Goal: Information Seeking & Learning: Check status

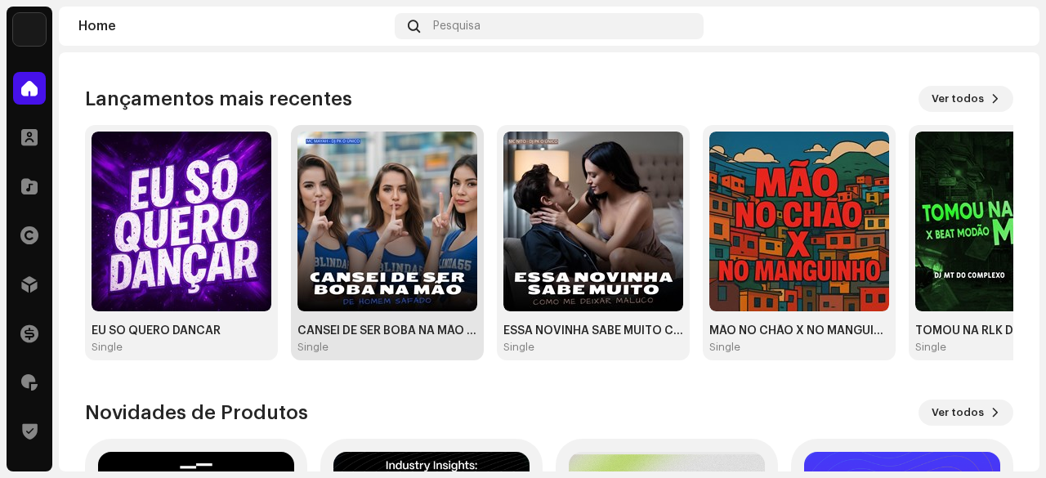
scroll to position [163, 0]
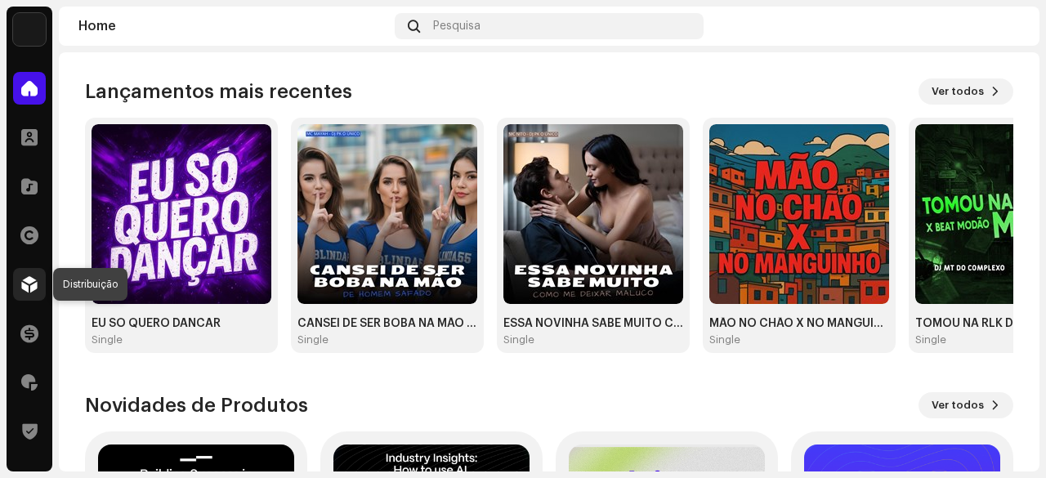
click at [29, 288] on span at bounding box center [29, 284] width 16 height 13
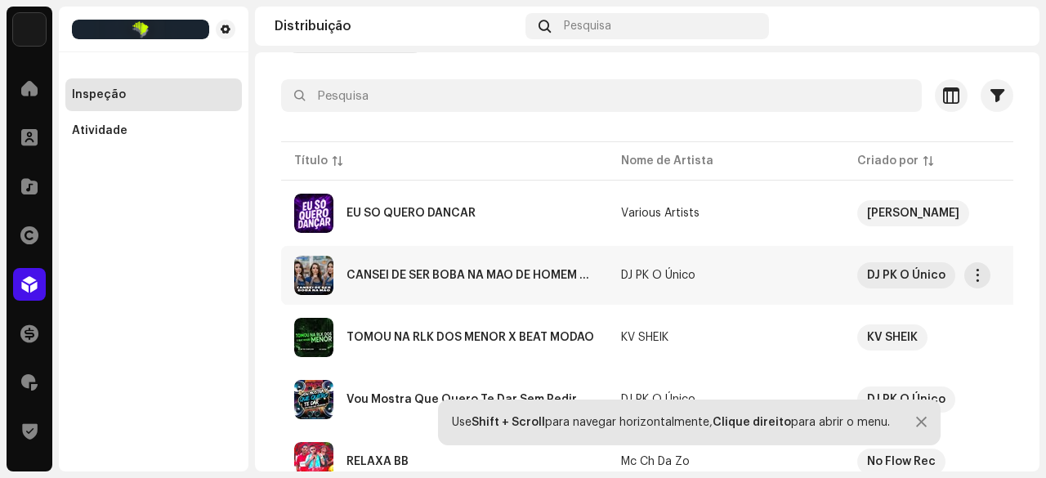
scroll to position [163, 0]
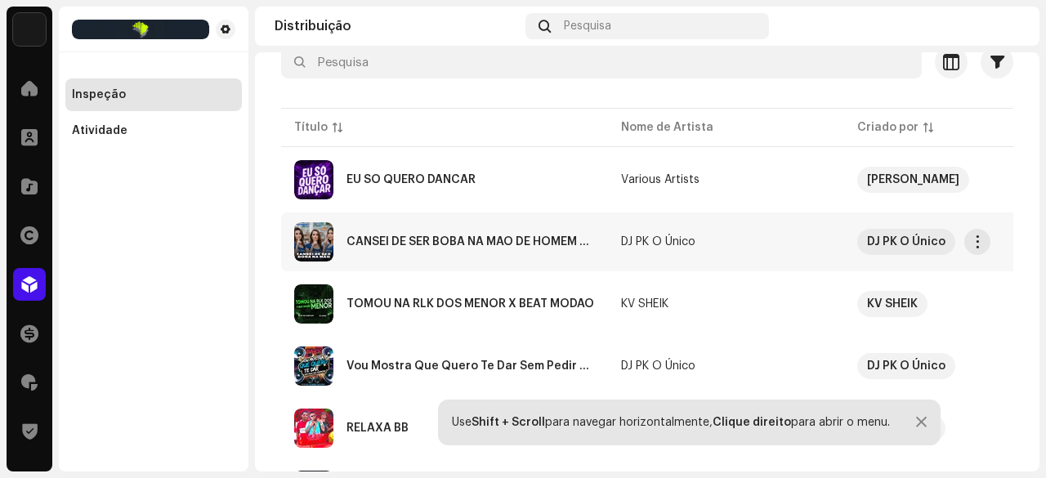
click at [416, 242] on div "CANSEI DE SER BOBA NA MÃO DE HOMEM SAFADO" at bounding box center [470, 241] width 248 height 11
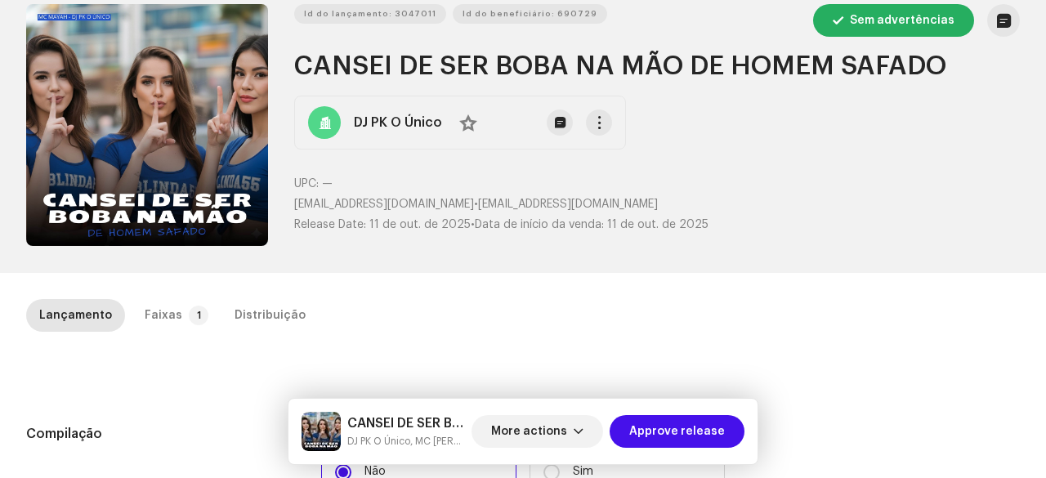
scroll to position [163, 0]
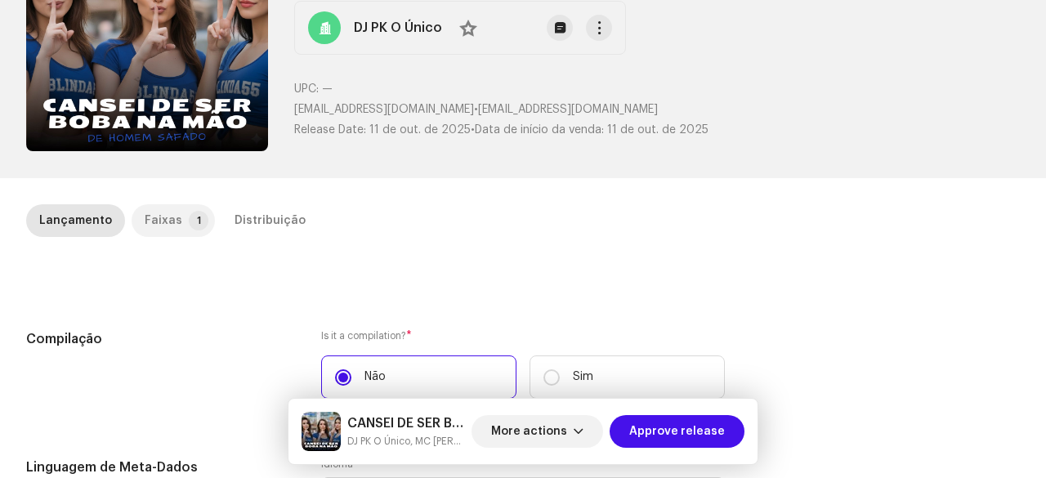
click at [166, 218] on div "Faixas" at bounding box center [164, 220] width 38 height 33
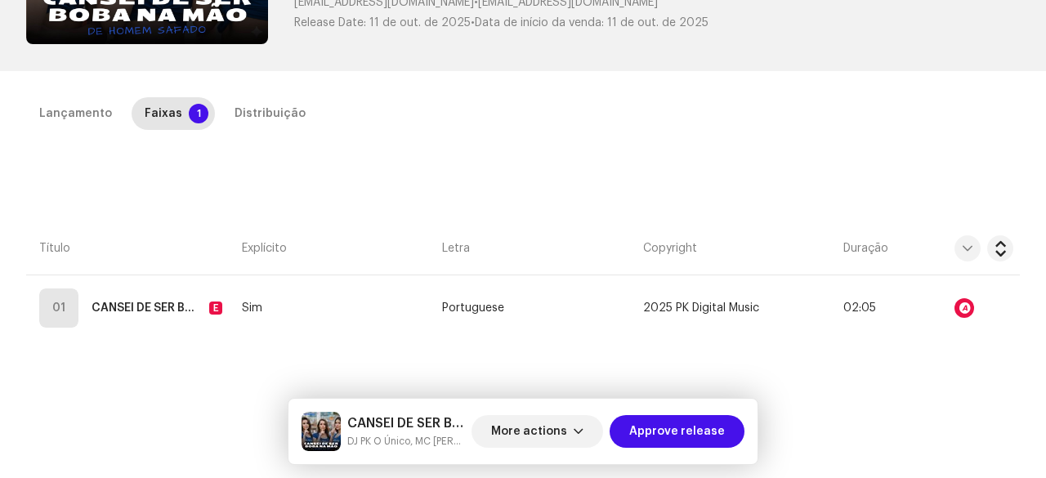
scroll to position [245, 0]
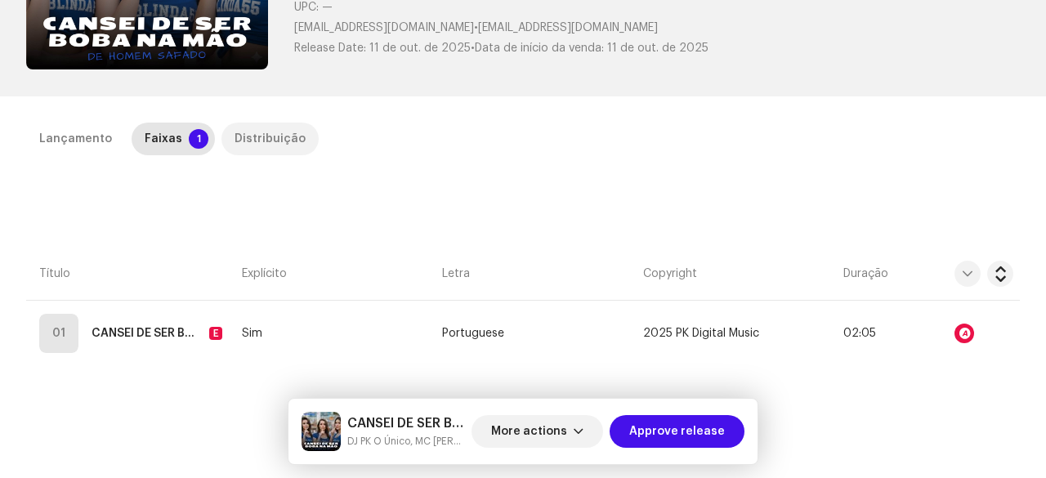
click at [248, 140] on div "Distribuição" at bounding box center [270, 139] width 71 height 33
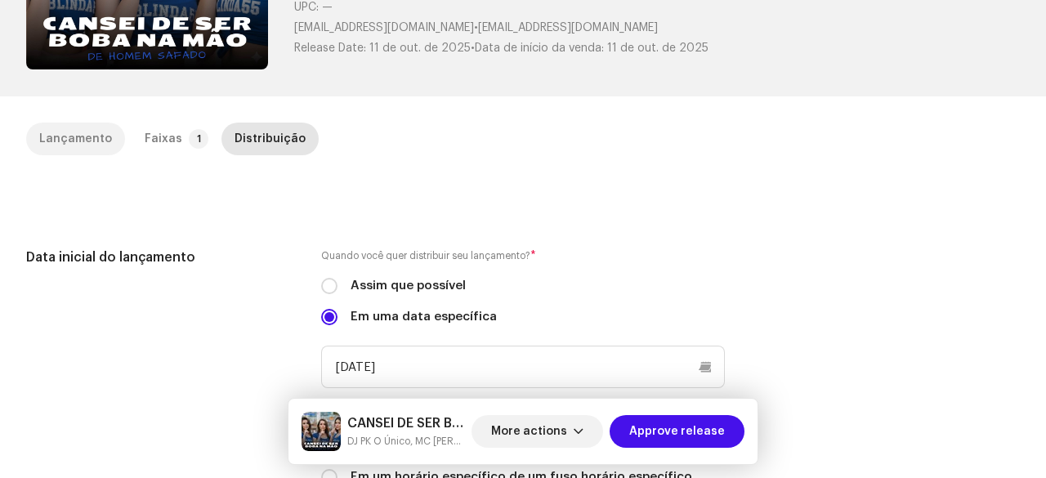
click at [103, 138] on div "Lançamento" at bounding box center [75, 139] width 73 height 33
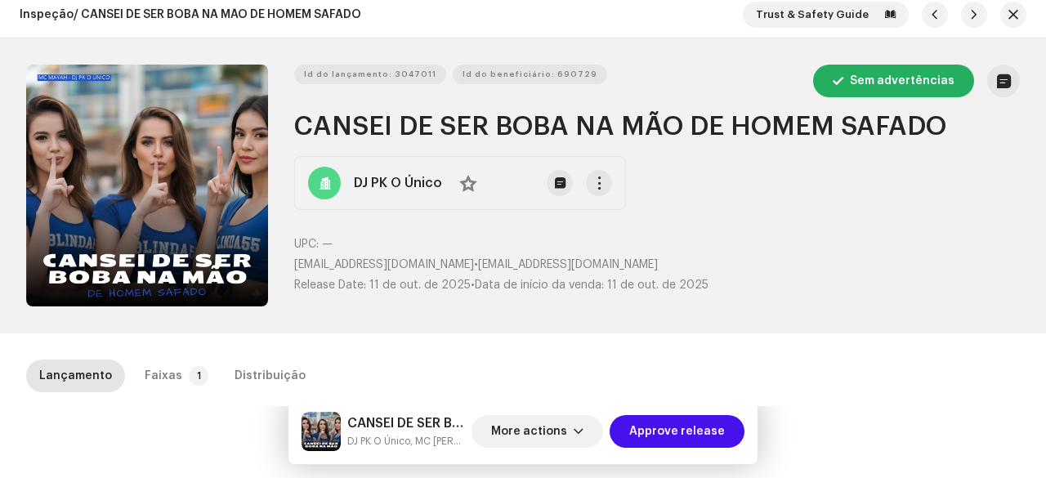
scroll to position [0, 0]
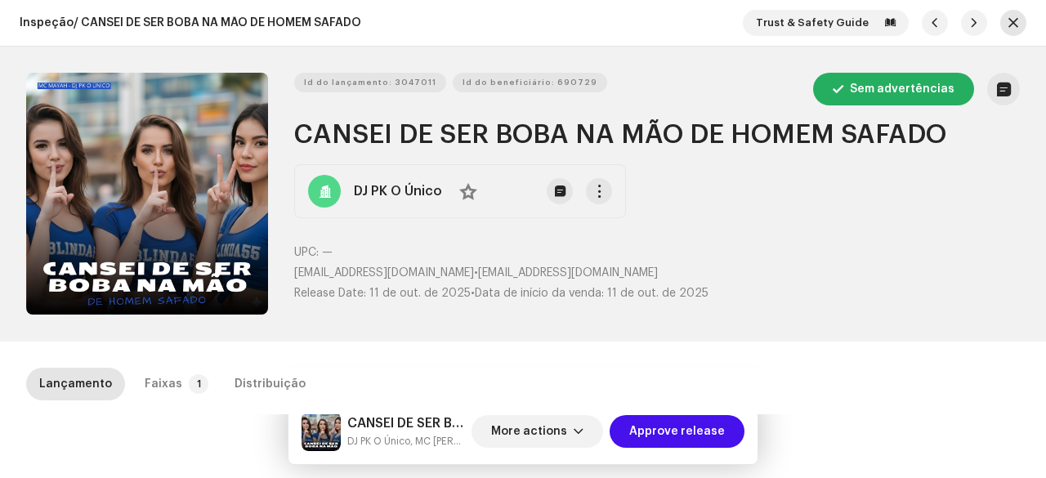
click at [1008, 25] on span "button" at bounding box center [1013, 22] width 10 height 13
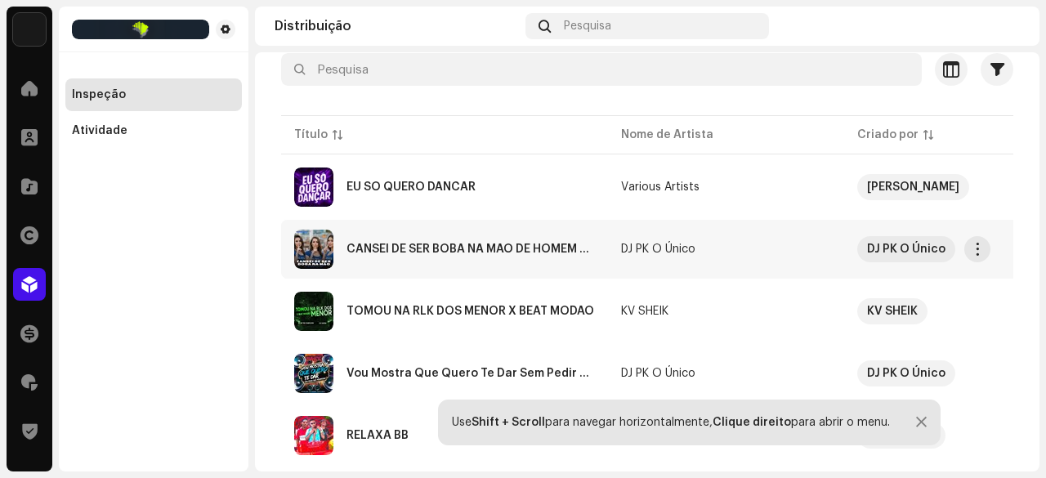
scroll to position [163, 0]
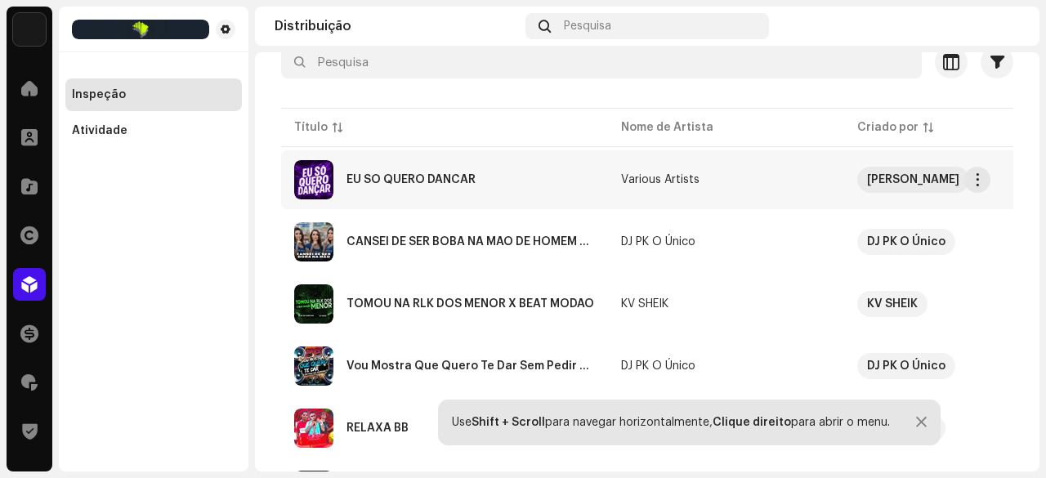
click at [440, 176] on div "EU SO QUERO DANCAR" at bounding box center [410, 179] width 129 height 11
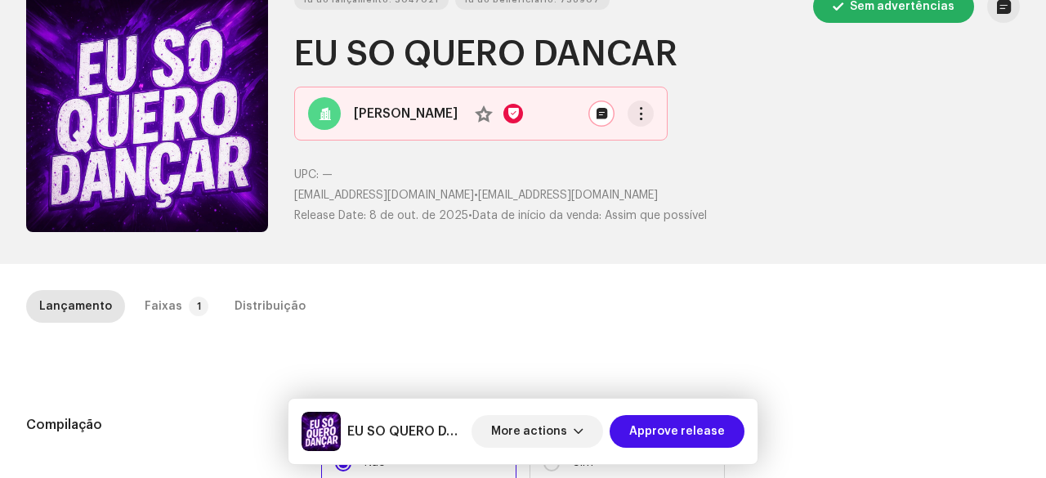
scroll to position [82, 0]
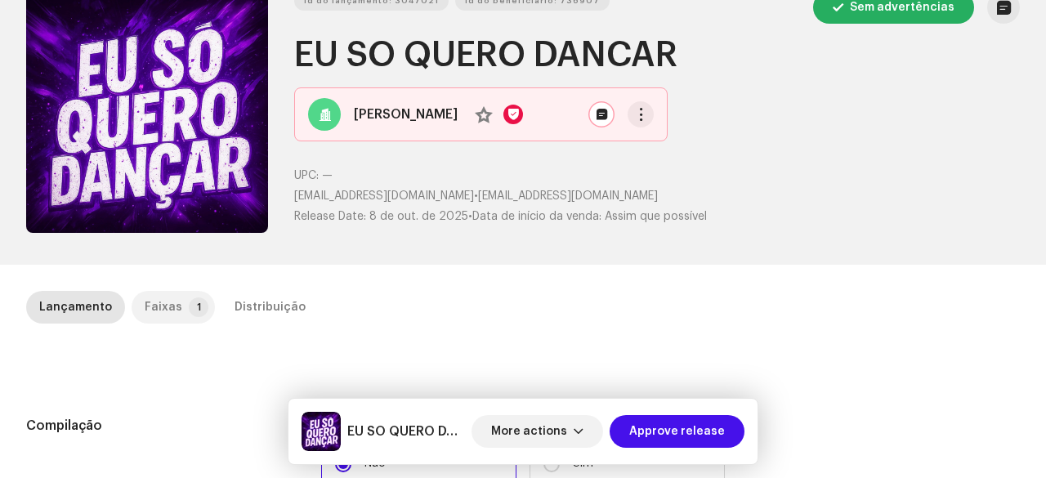
click at [162, 308] on div "Faixas" at bounding box center [164, 307] width 38 height 33
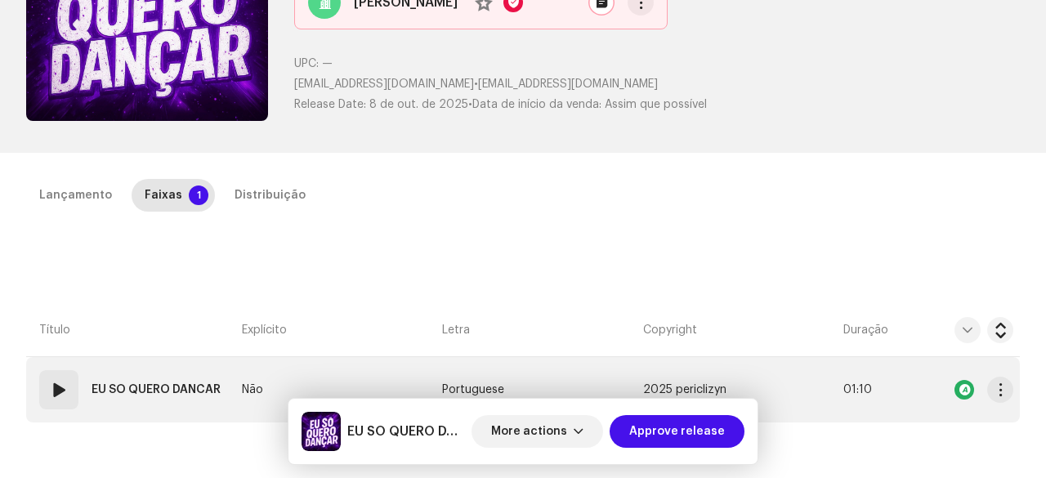
scroll to position [327, 0]
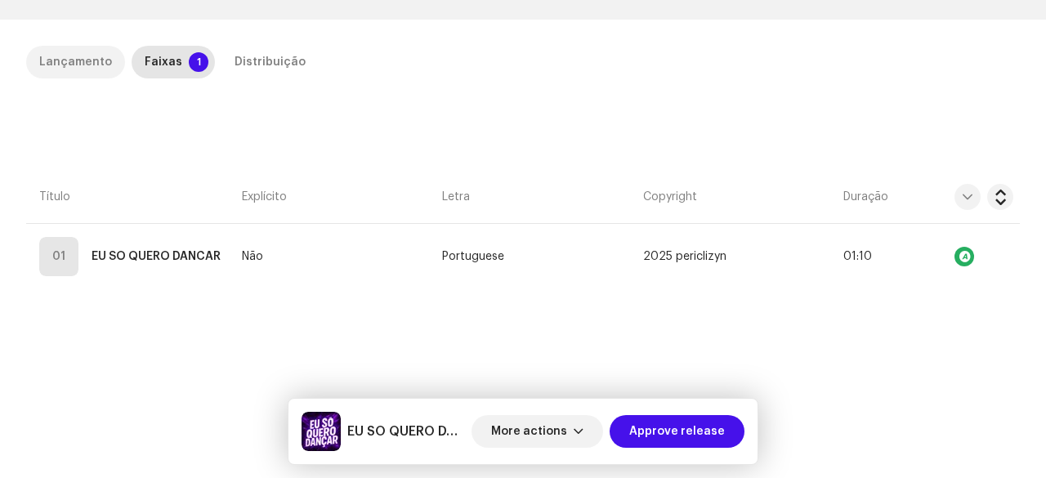
click at [78, 62] on div "Lançamento" at bounding box center [75, 62] width 73 height 33
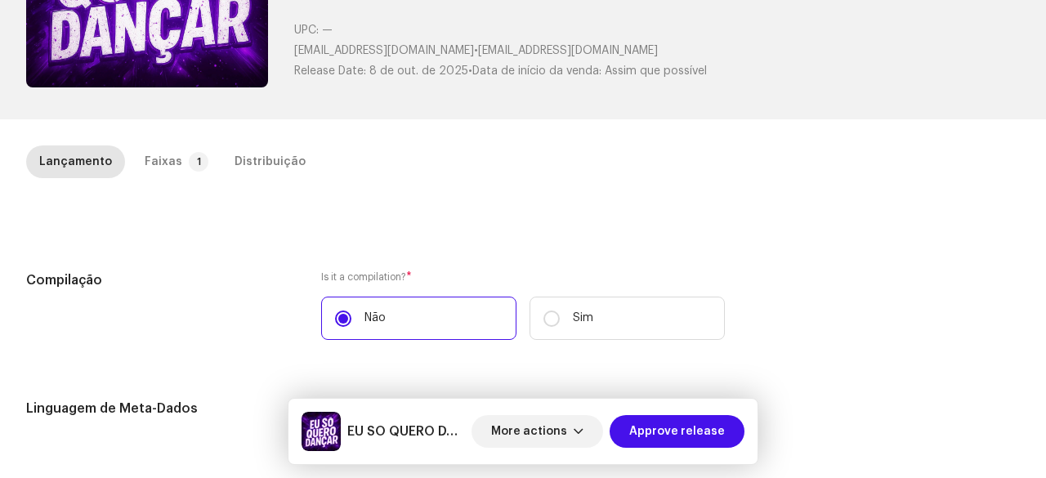
scroll to position [111, 0]
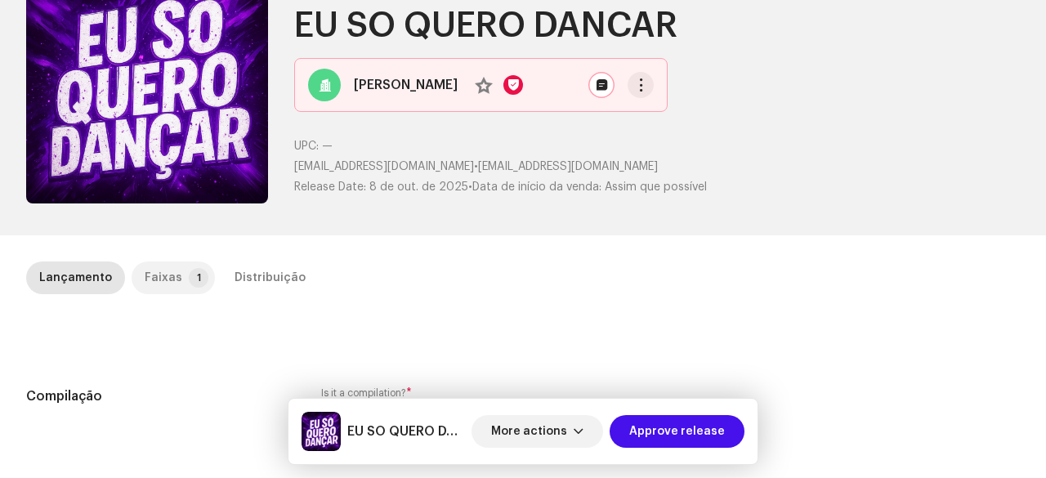
click at [173, 273] on div "Faixas" at bounding box center [164, 277] width 38 height 33
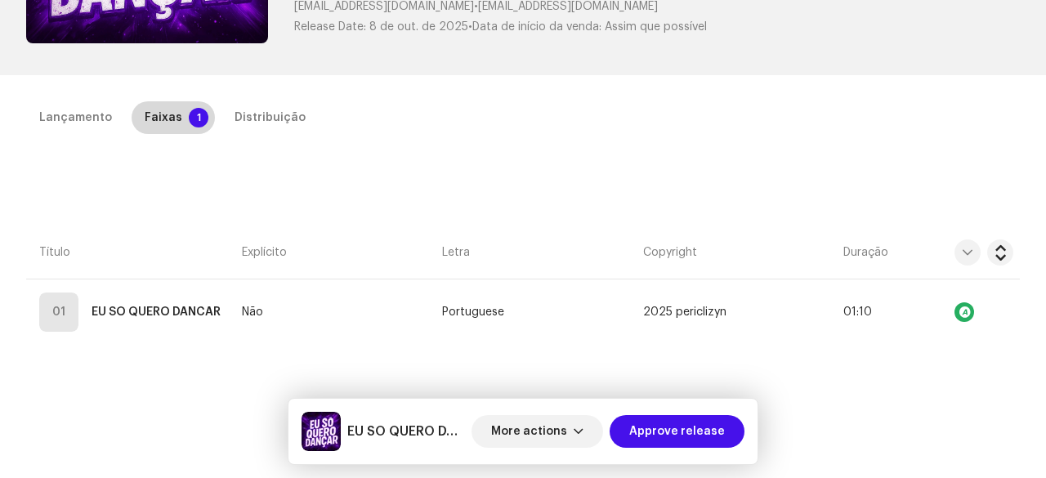
scroll to position [372, 0]
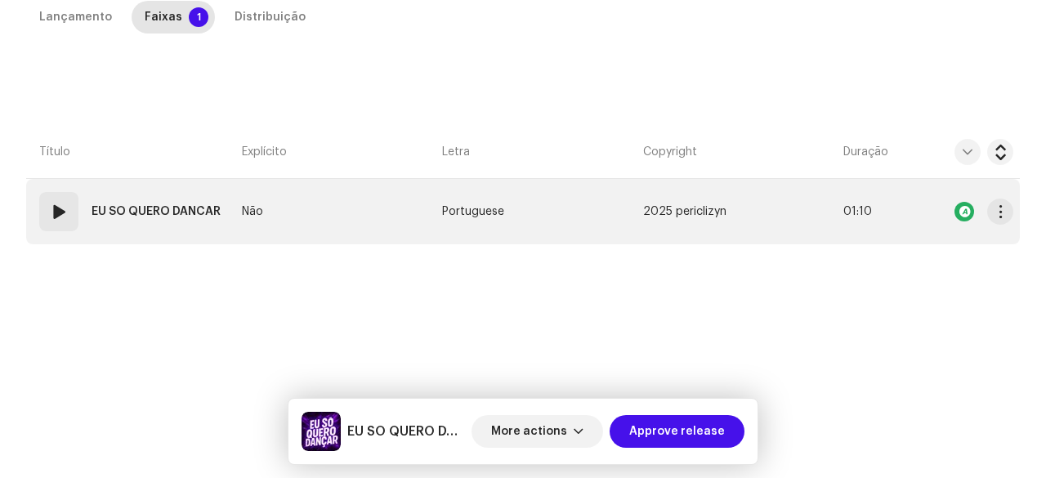
click at [63, 216] on span at bounding box center [59, 212] width 20 height 20
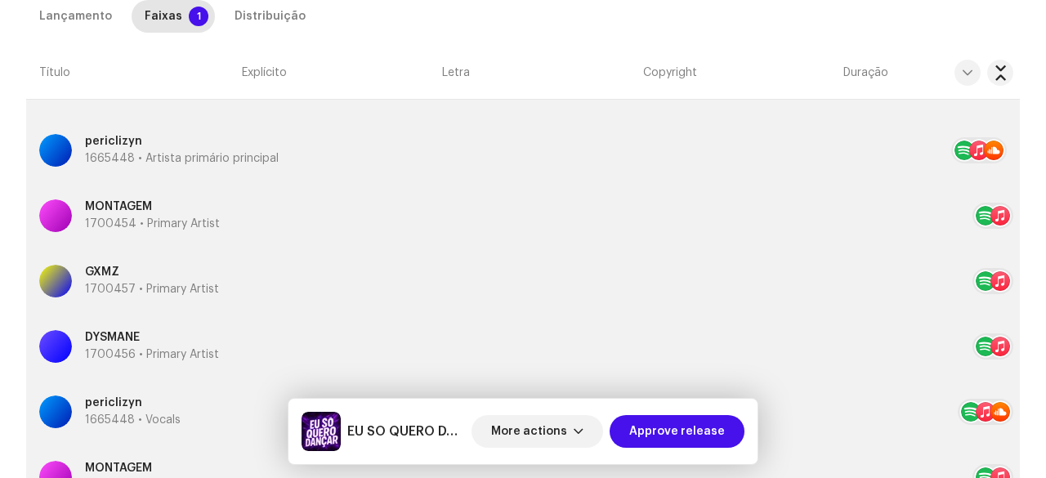
scroll to position [699, 0]
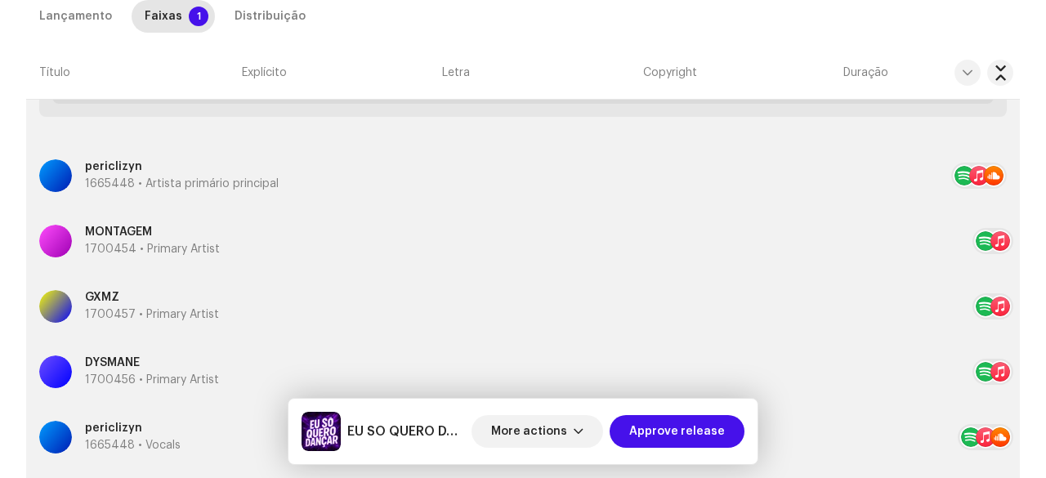
click at [132, 176] on p "1665448 • Artista primário principal" at bounding box center [182, 184] width 194 height 17
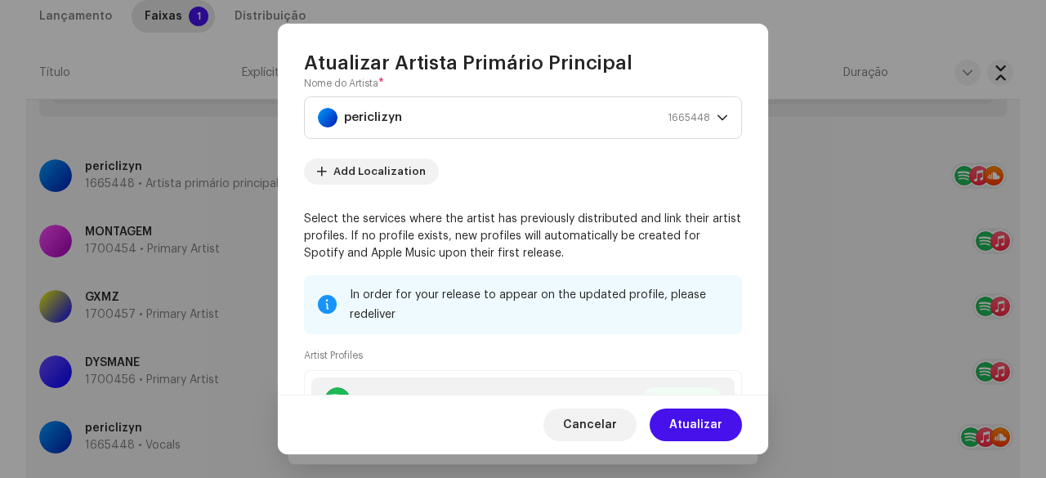
scroll to position [0, 0]
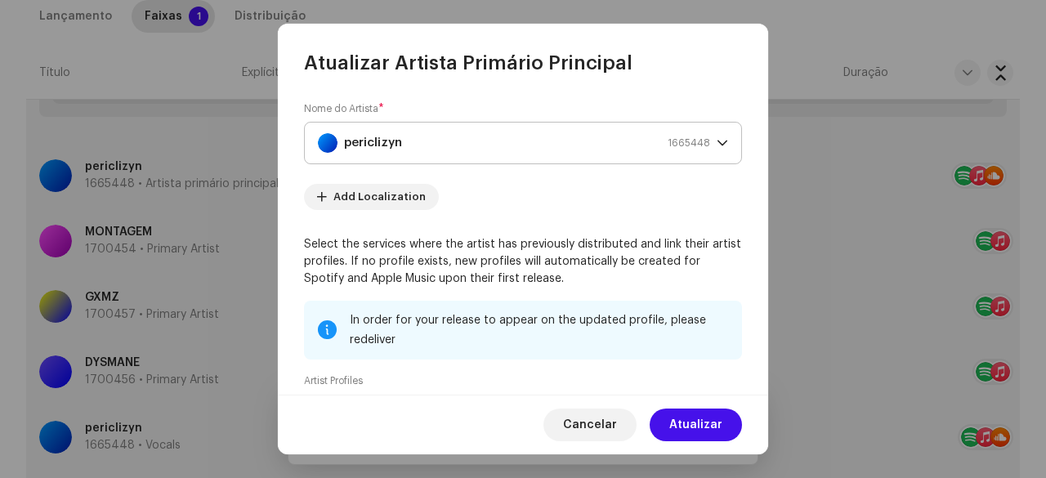
click at [409, 144] on div "periclizyn 1665448" at bounding box center [514, 143] width 392 height 41
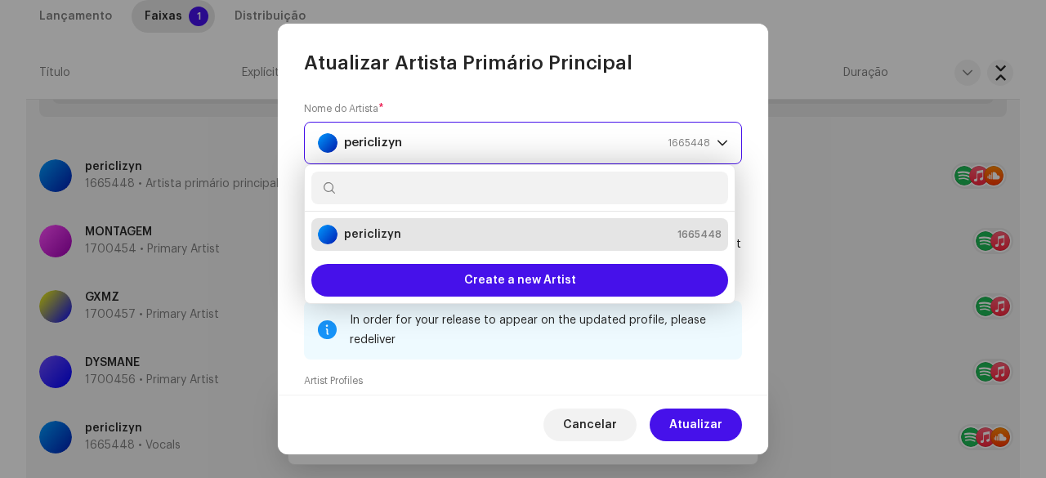
drag, startPoint x: 400, startPoint y: 140, endPoint x: 348, endPoint y: 143, distance: 51.6
click at [348, 143] on strong "periclizyn" at bounding box center [373, 143] width 58 height 41
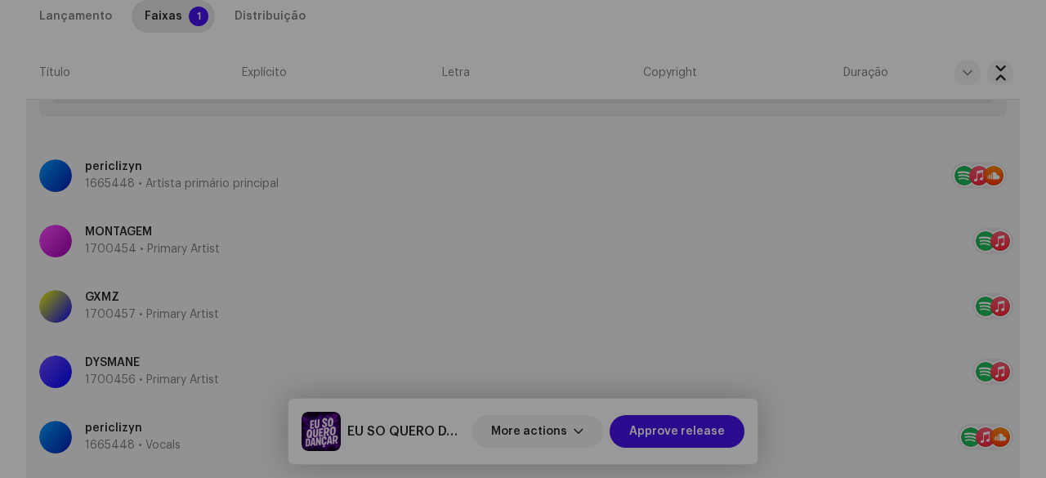
click at [0, 143] on div "Atualizar Artista Primário Principal Nome do Artista * periclizyn 1665448 Add L…" at bounding box center [523, 239] width 1046 height 478
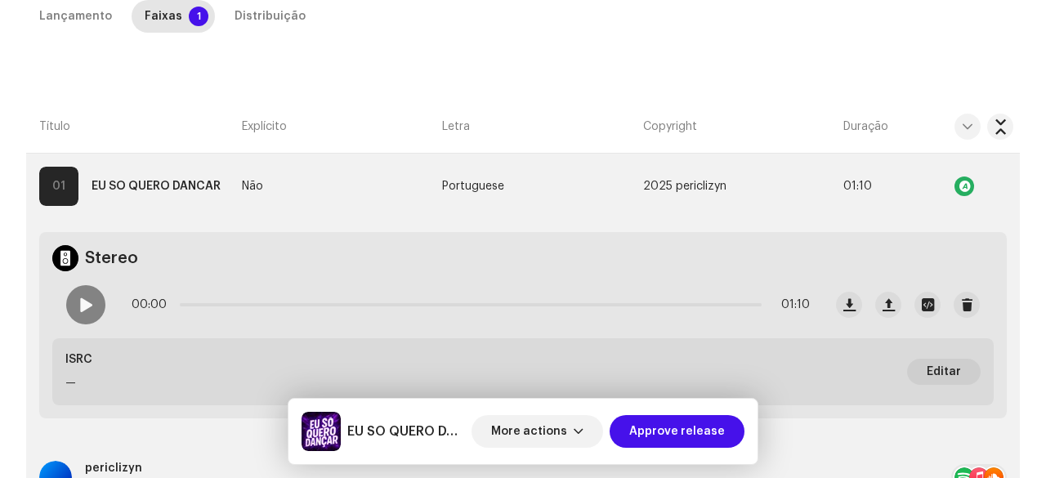
scroll to position [290, 0]
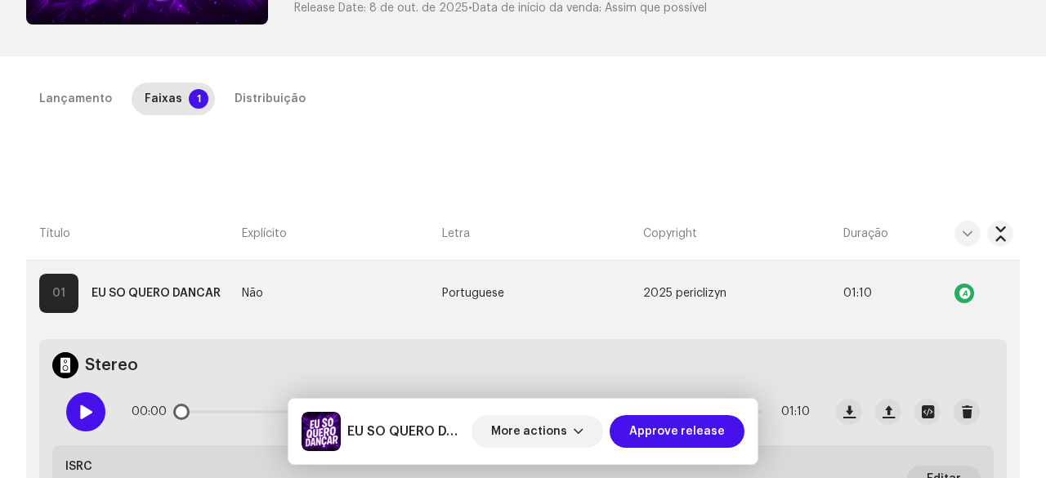
click at [92, 405] on span at bounding box center [85, 411] width 14 height 13
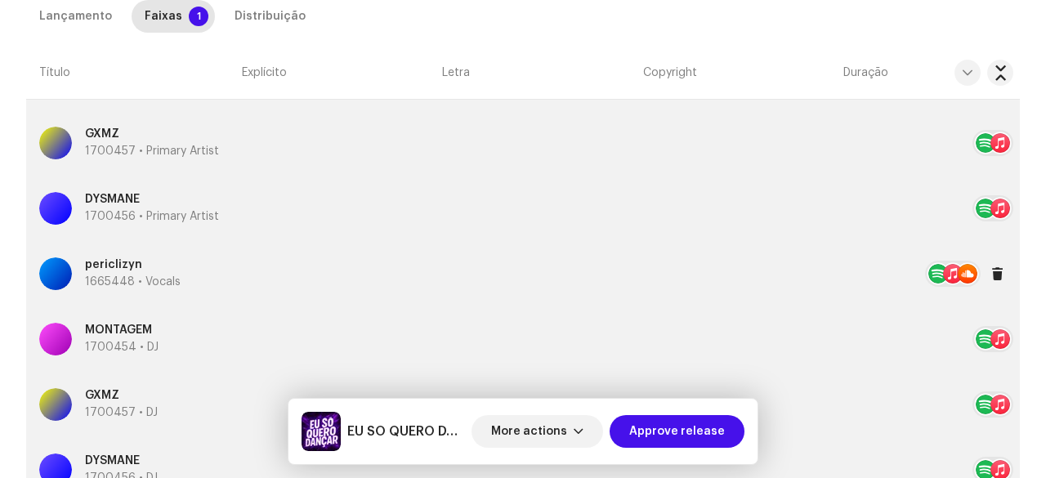
scroll to position [699, 0]
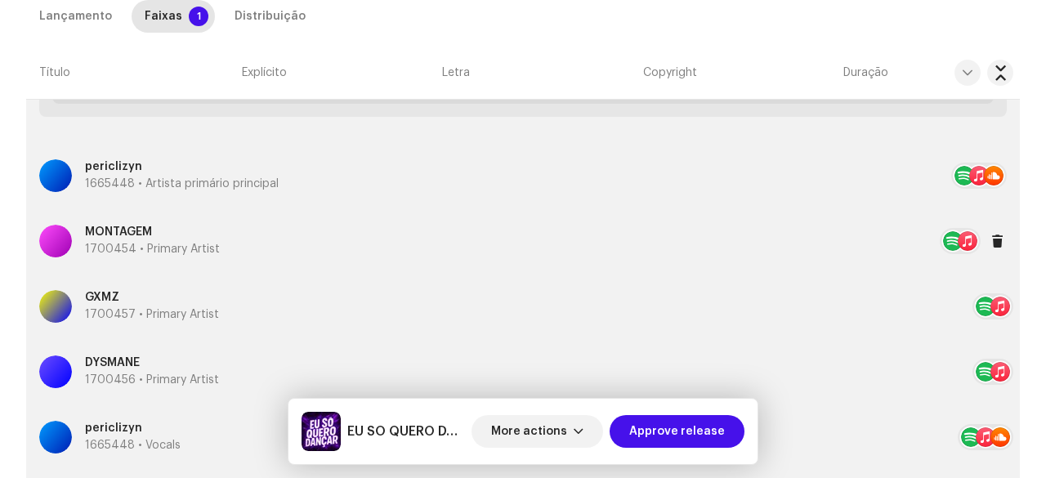
click at [160, 244] on p "1700454 • Primary Artist" at bounding box center [152, 249] width 135 height 17
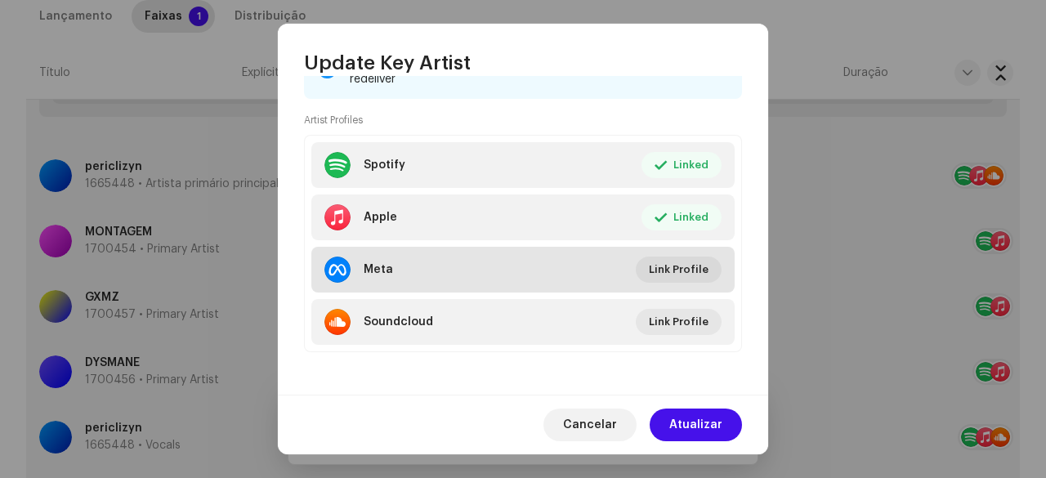
scroll to position [345, 0]
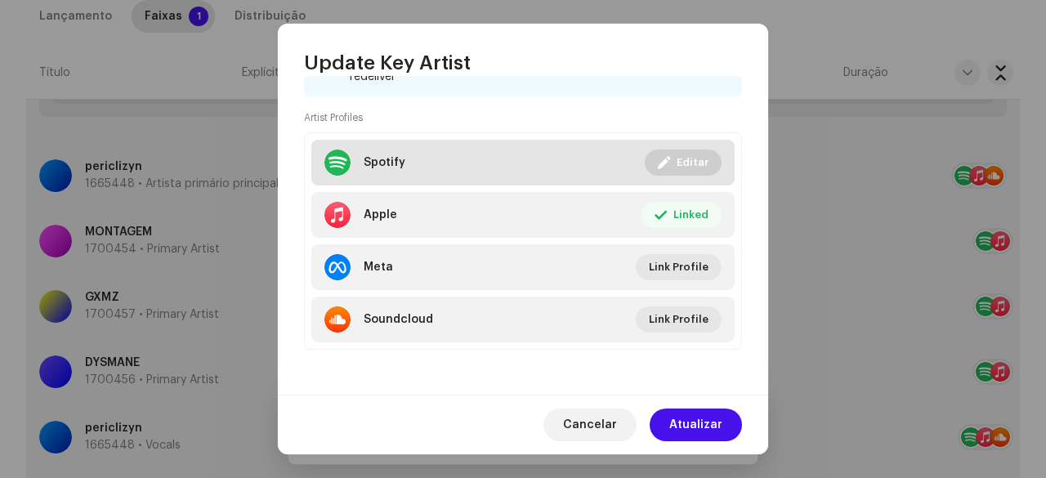
click at [685, 171] on span "Editar" at bounding box center [693, 162] width 32 height 33
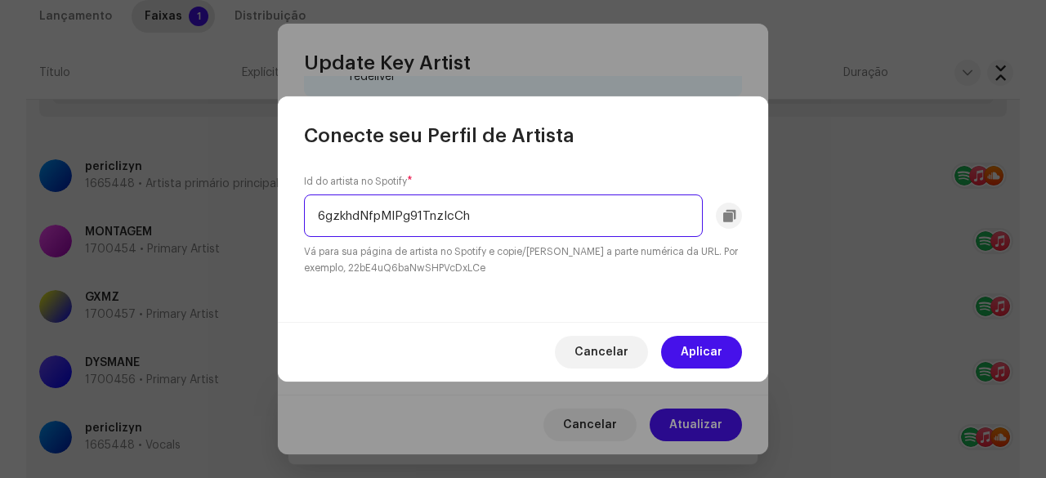
drag, startPoint x: 486, startPoint y: 217, endPoint x: 296, endPoint y: 225, distance: 190.6
click at [296, 225] on div "Id do artista no Spotify * 6gzkhdNfpMIPg91TnzlcCh Vá para sua página de artista…" at bounding box center [523, 235] width 490 height 173
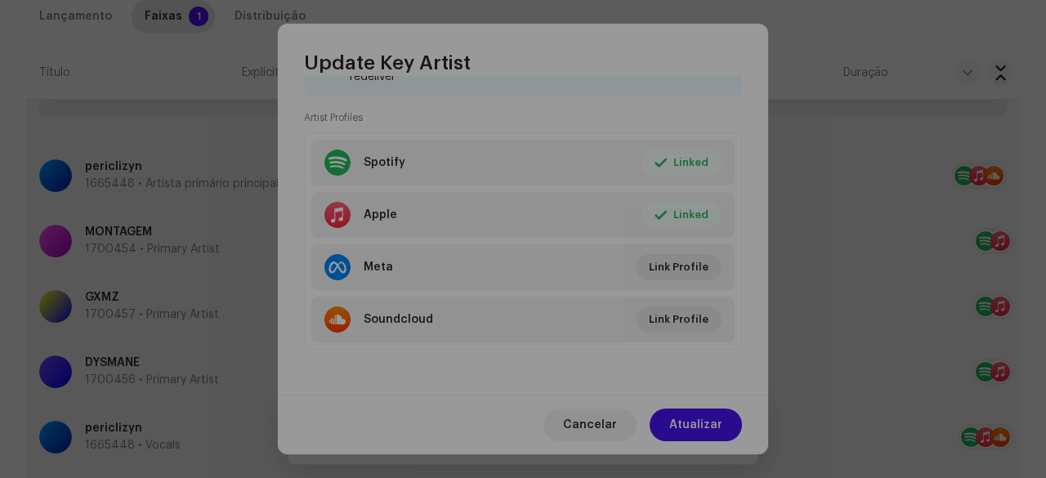
click at [0, 233] on div "Conecte seu Perfil de Artista Id do artista no Spotify * 6gzkhdNfpMIPg91TnzlcCh…" at bounding box center [523, 239] width 1046 height 478
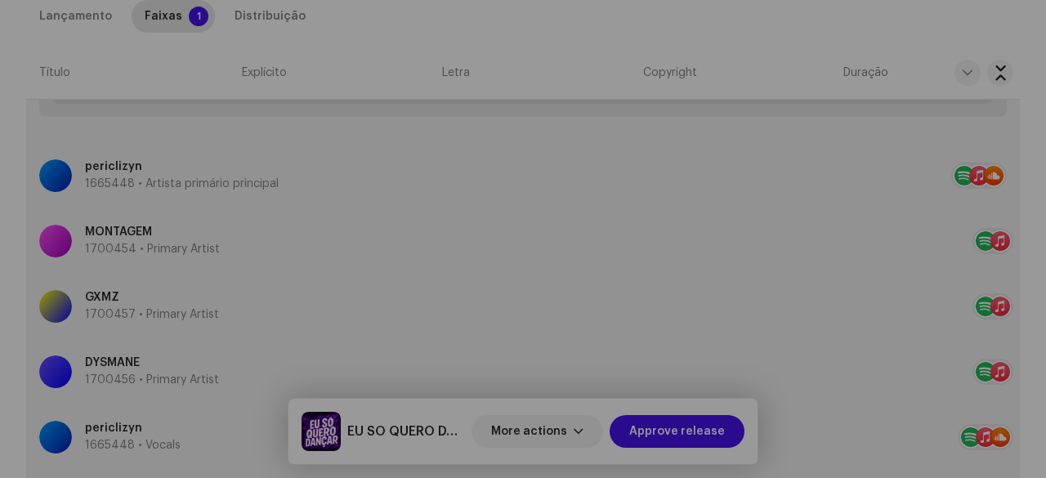
click at [0, 257] on div "Update Key Artist Posição * Primary Artist Nome * MONTAGEM 1700454 Add Localiza…" at bounding box center [523, 239] width 1046 height 478
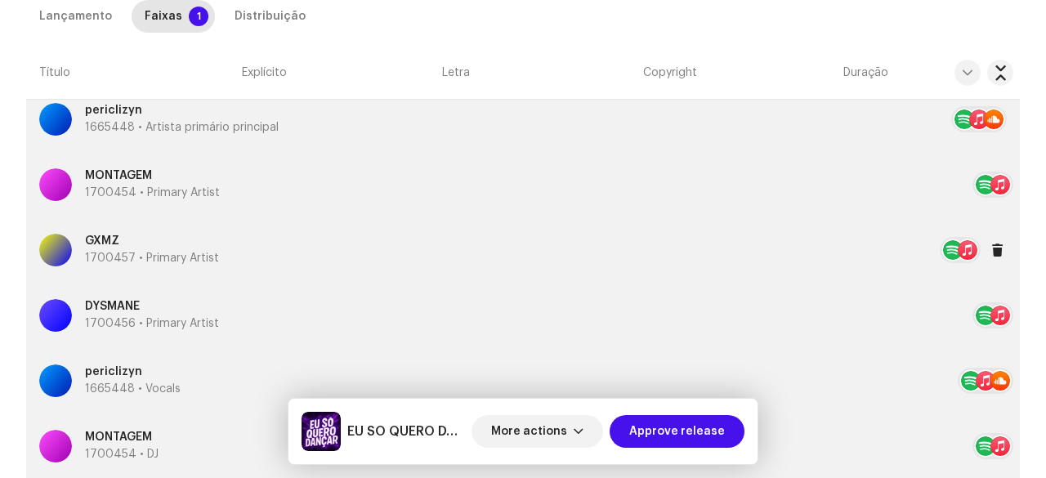
scroll to position [780, 0]
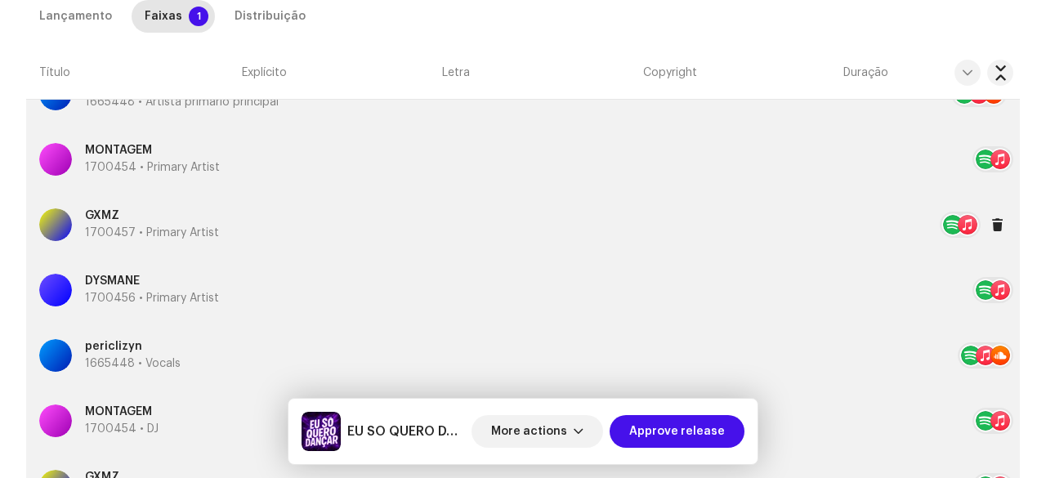
click at [145, 232] on p "1700457 • Primary Artist" at bounding box center [152, 233] width 134 height 17
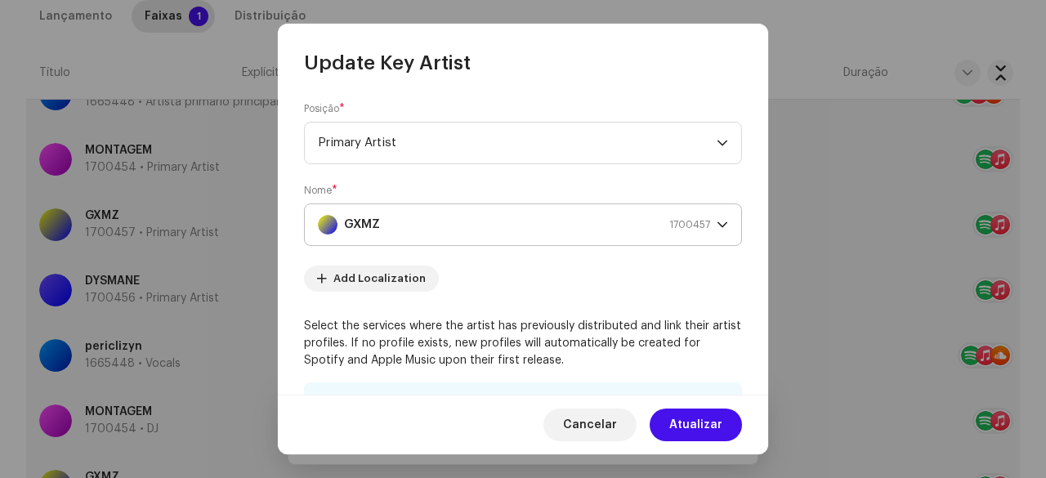
click at [436, 239] on div "GXMZ 1700457" at bounding box center [514, 224] width 392 height 41
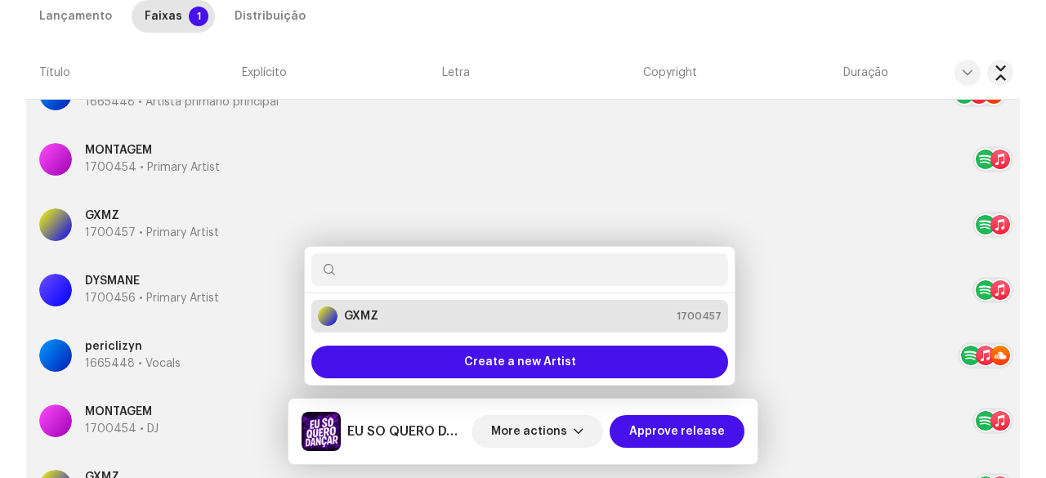
click at [7, 306] on div "Update Key Artist Posição * Primary Artist Nome * GXMZ 1700457 Add Localization…" at bounding box center [523, 239] width 1046 height 478
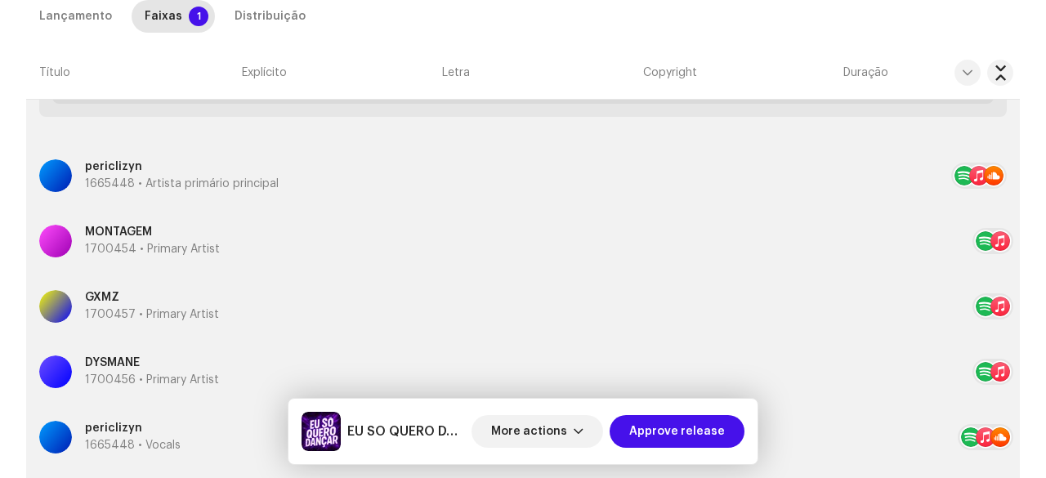
scroll to position [617, 0]
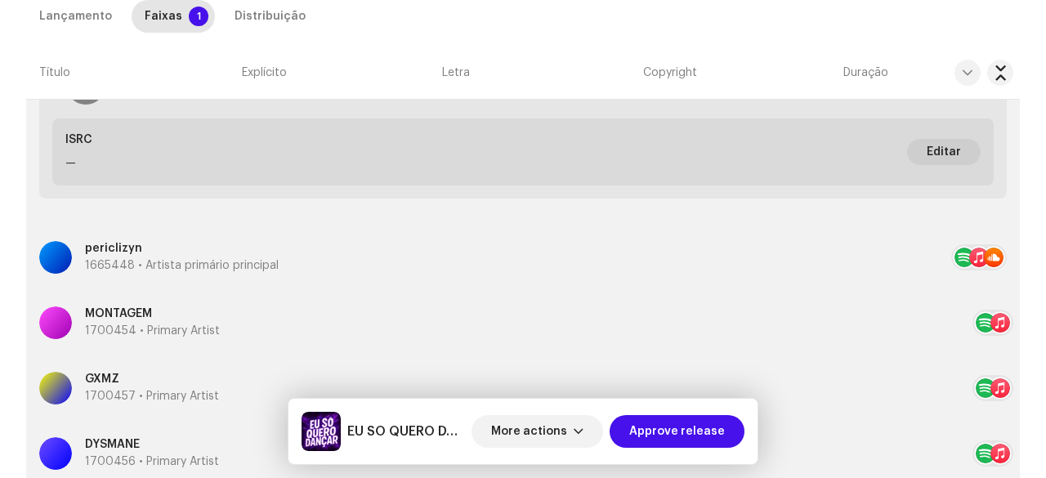
click at [128, 262] on p "1665448 • Artista primário principal" at bounding box center [182, 265] width 194 height 17
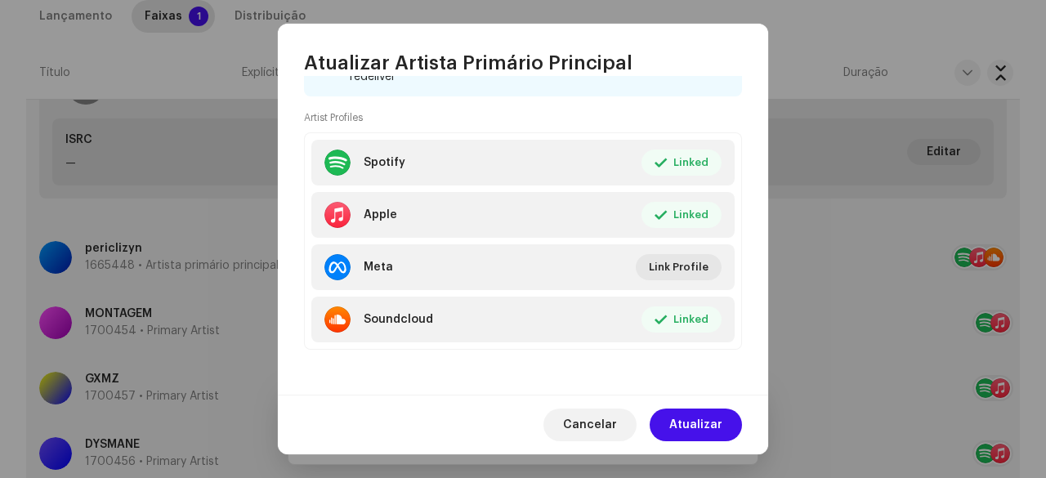
scroll to position [181, 0]
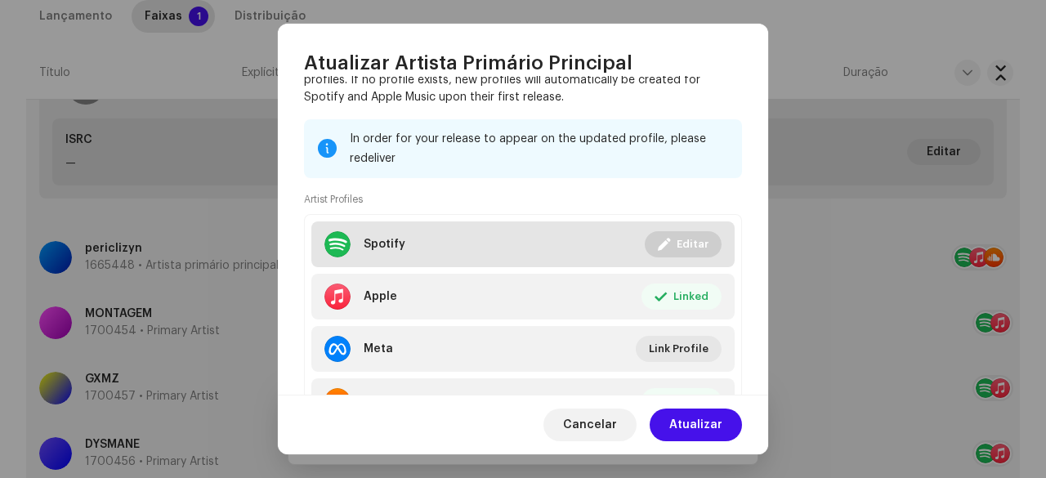
click at [679, 244] on span "Editar" at bounding box center [693, 244] width 32 height 33
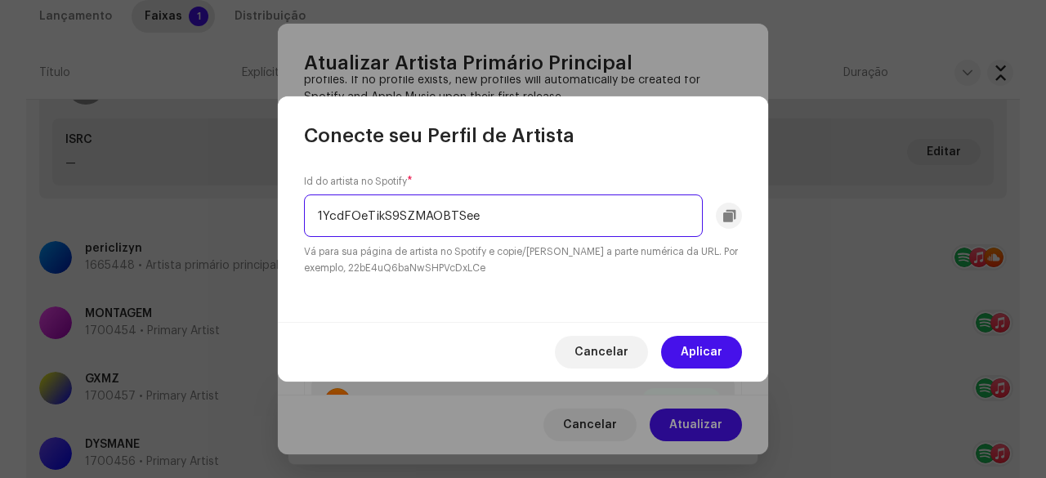
drag, startPoint x: 495, startPoint y: 216, endPoint x: 285, endPoint y: 213, distance: 210.0
click at [285, 213] on div "Id do artista no Spotify * 1YcdFOeTikS9SZMAOBTSee Vá para sua página de artista…" at bounding box center [523, 235] width 490 height 173
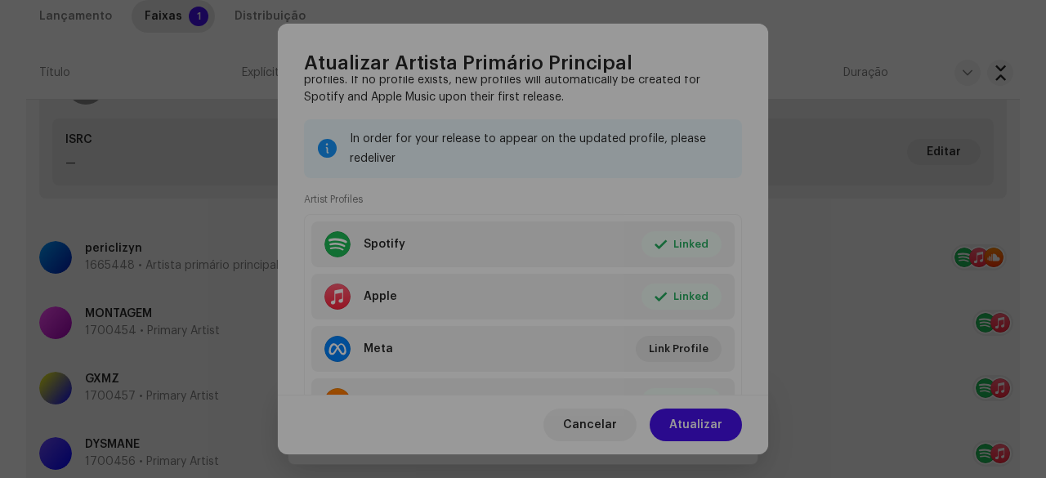
click at [26, 145] on div "Conecte seu Perfil de Artista Id do artista no Spotify * 1YcdFOeTikS9SZMAOBTSee…" at bounding box center [523, 239] width 1046 height 478
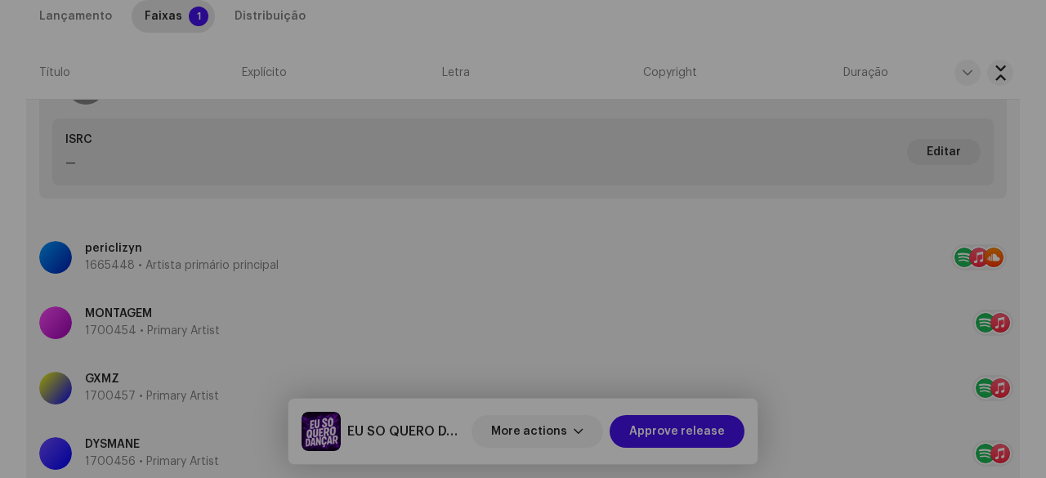
click at [0, 190] on div "Atualizar Artista Primário Principal Nome do Artista * periclizyn 1665448 Add L…" at bounding box center [523, 239] width 1046 height 478
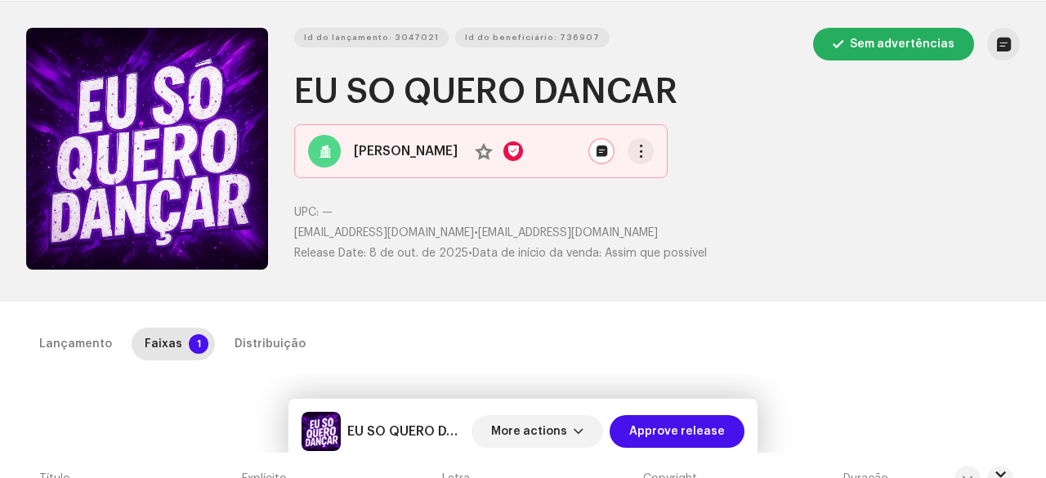
scroll to position [0, 0]
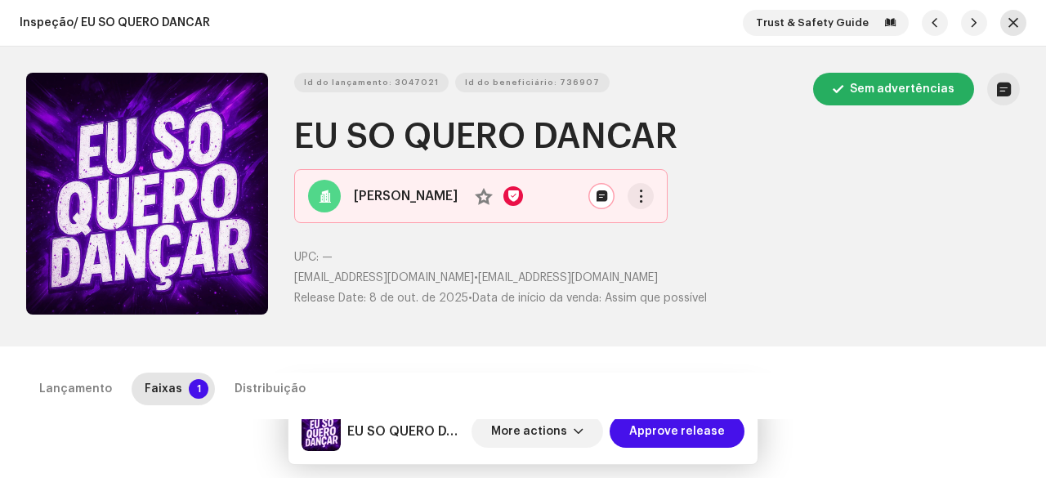
click at [1000, 20] on button "button" at bounding box center [1013, 23] width 26 height 26
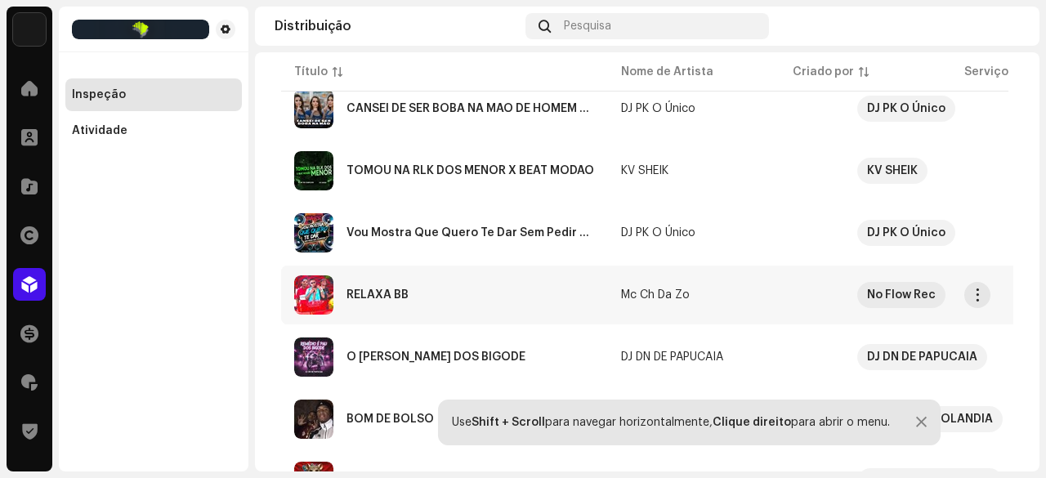
scroll to position [327, 0]
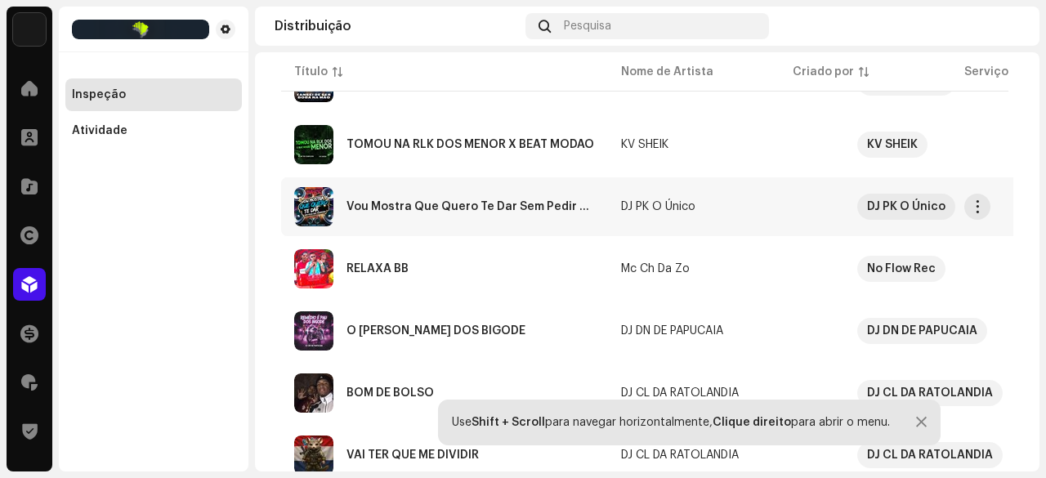
click at [526, 205] on div "Vou Mostra Que Quero Te Dar Sem Pedir Sua Permissão" at bounding box center [470, 206] width 248 height 11
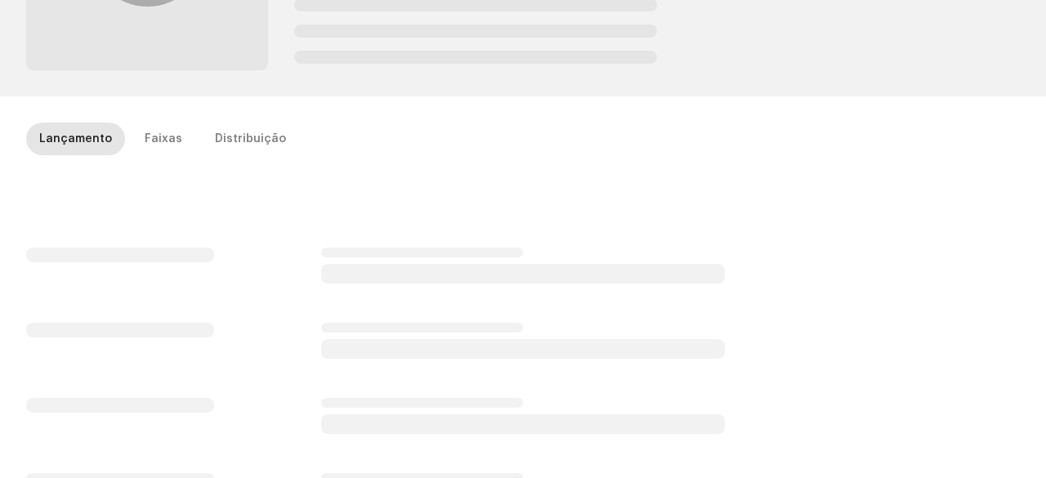
scroll to position [245, 0]
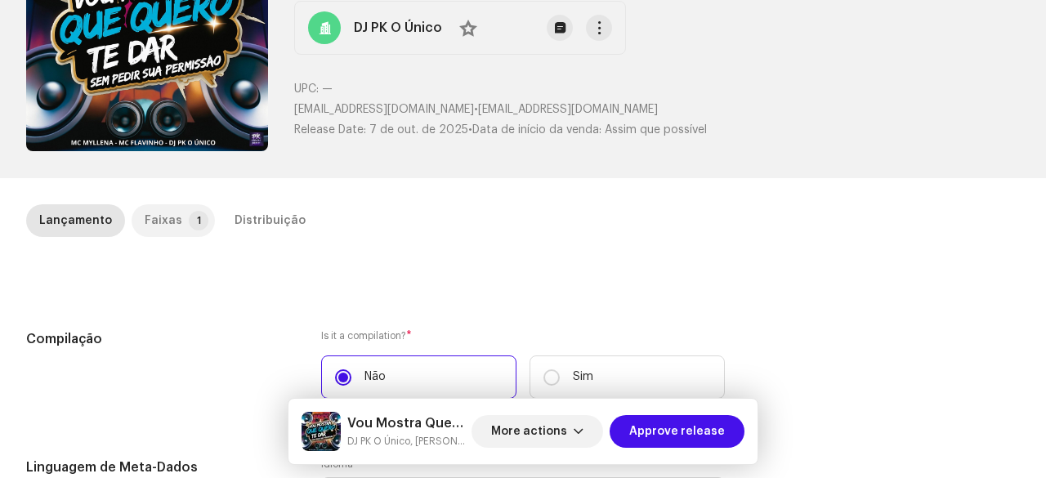
click at [163, 226] on div "Faixas" at bounding box center [164, 220] width 38 height 33
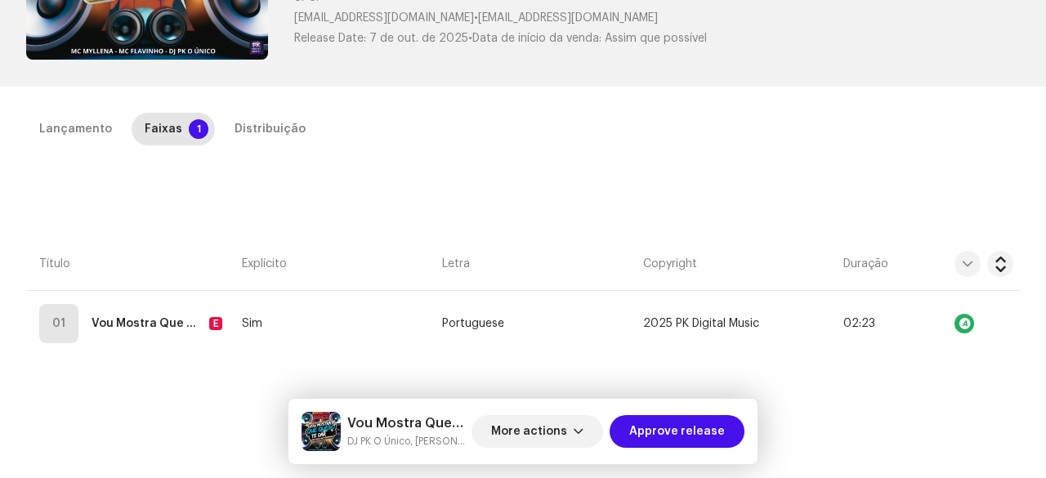
scroll to position [327, 0]
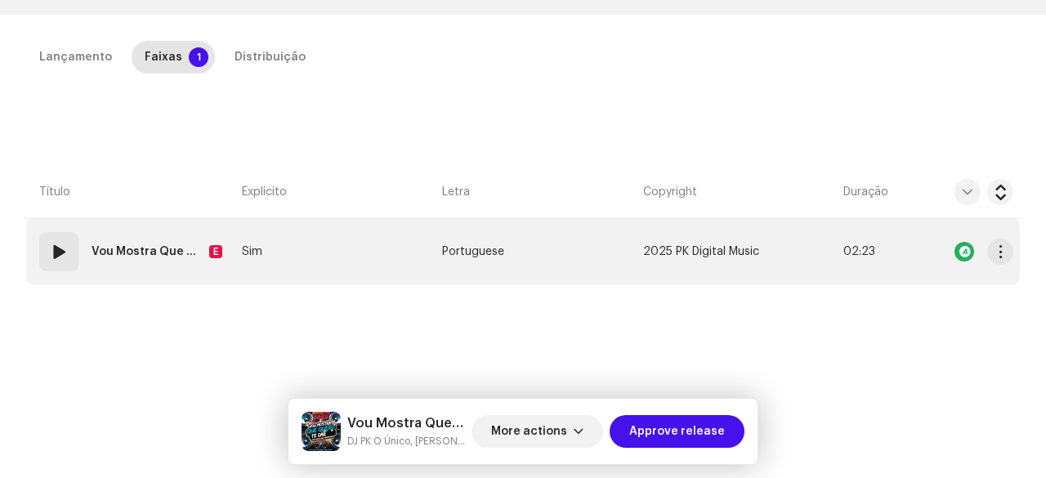
click at [47, 252] on div "01" at bounding box center [58, 251] width 39 height 39
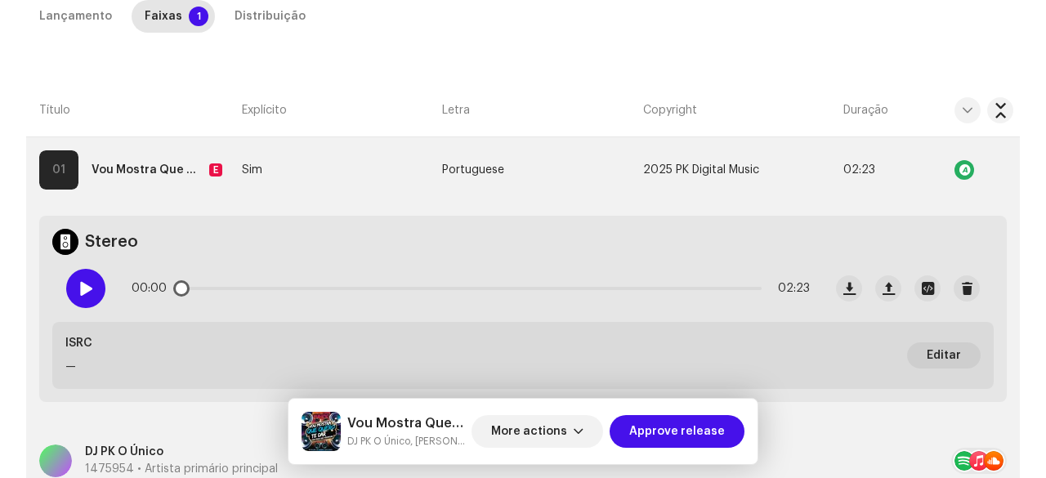
click at [96, 295] on div at bounding box center [85, 288] width 39 height 39
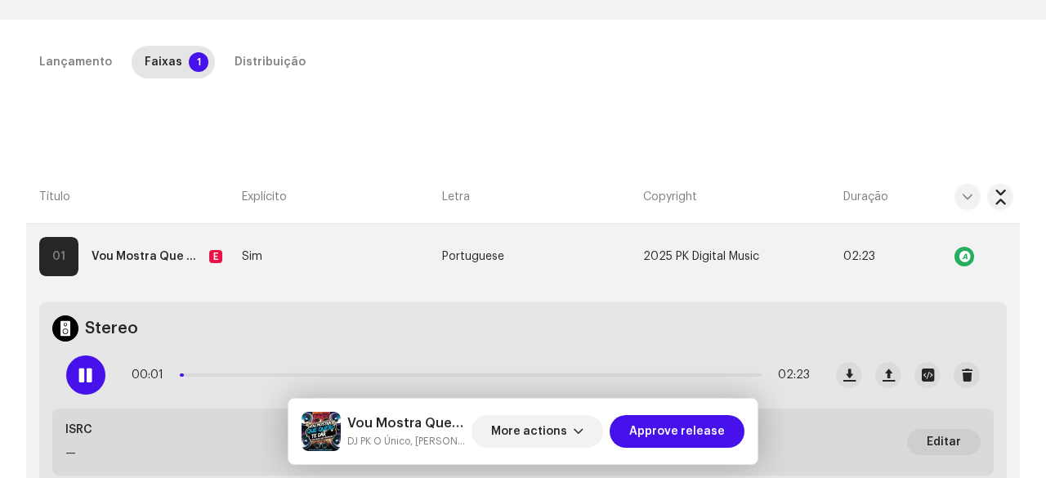
scroll to position [163, 0]
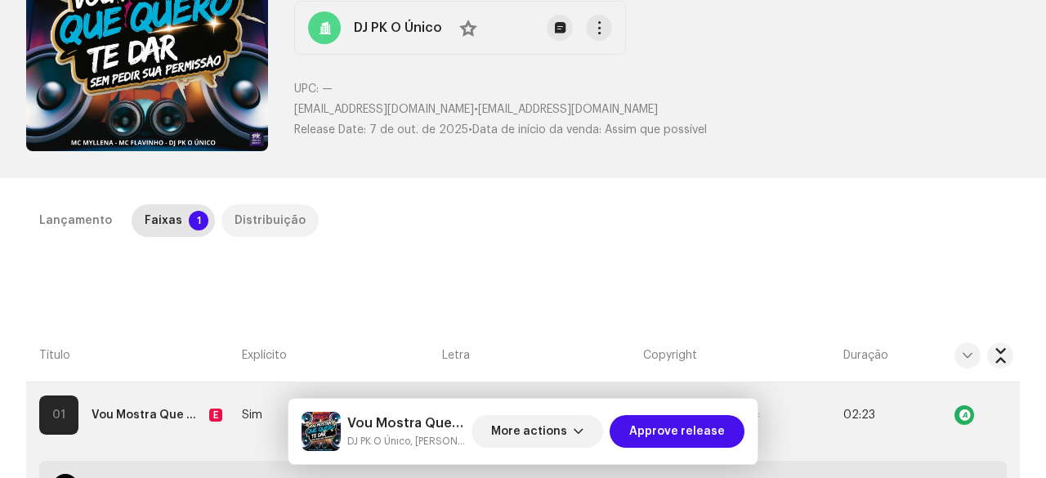
click at [254, 218] on div "Distribuição" at bounding box center [270, 220] width 71 height 33
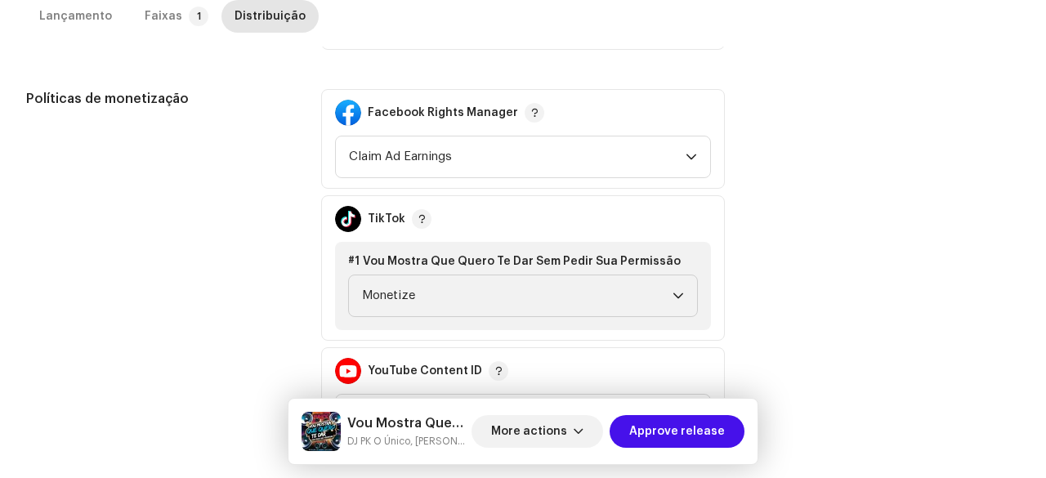
scroll to position [458, 0]
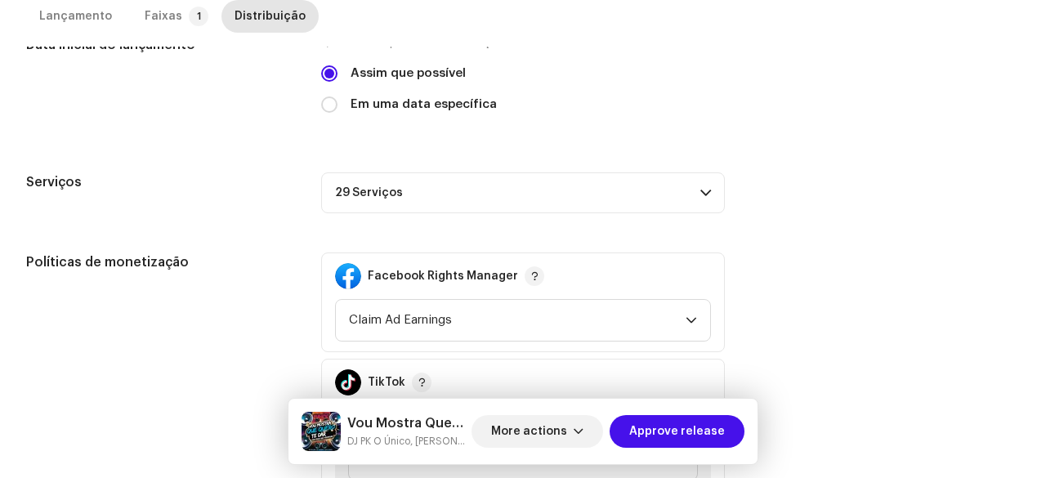
click at [351, 191] on p-accordion-header "29 Serviços" at bounding box center [523, 192] width 404 height 41
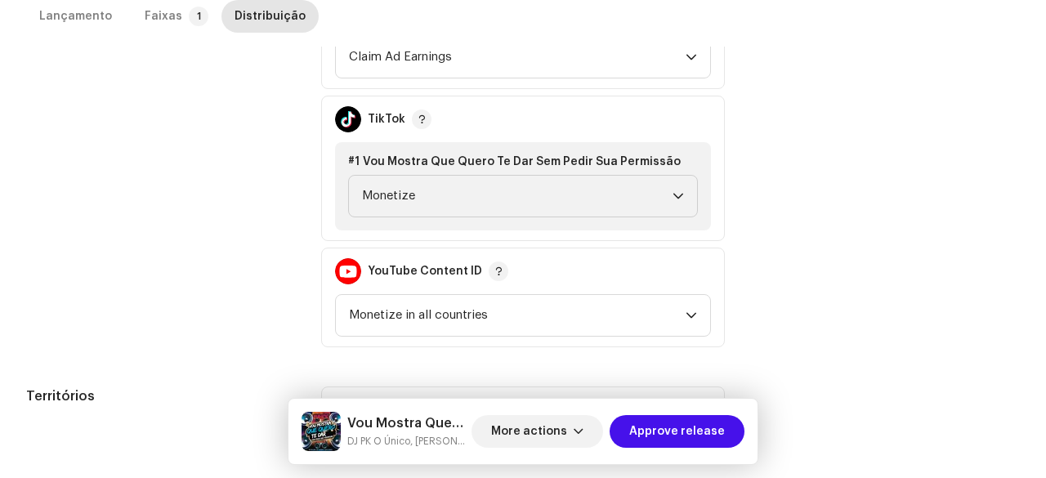
scroll to position [1013, 0]
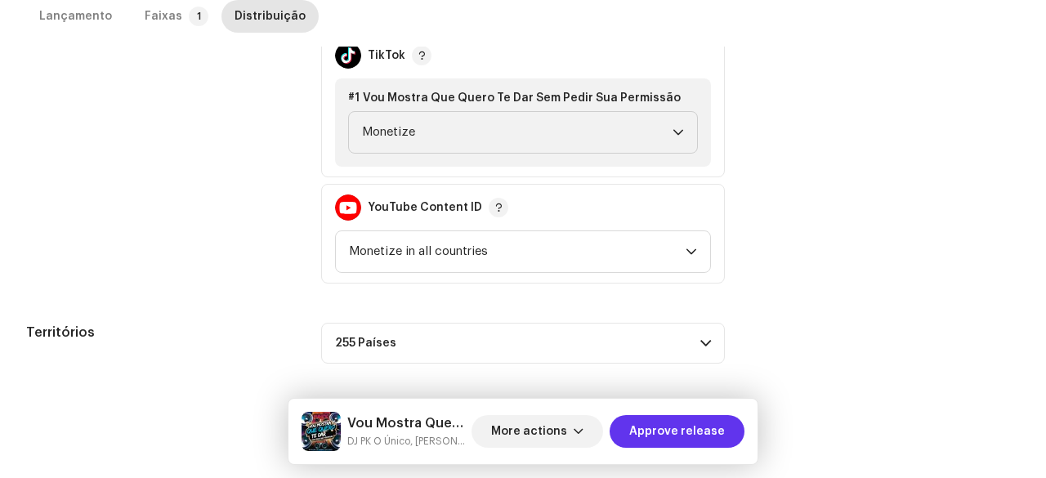
click at [679, 429] on span "Approve release" at bounding box center [677, 431] width 96 height 33
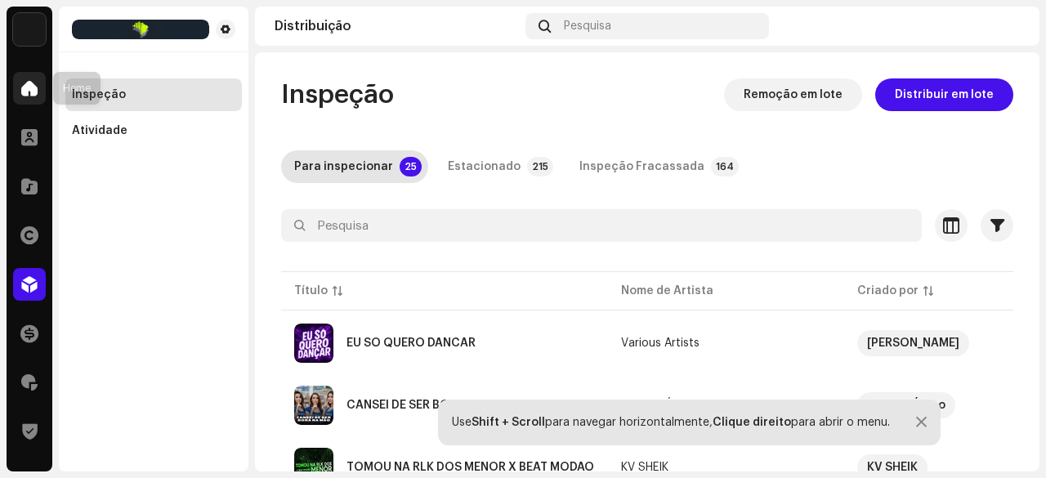
click at [28, 82] on span at bounding box center [29, 88] width 16 height 13
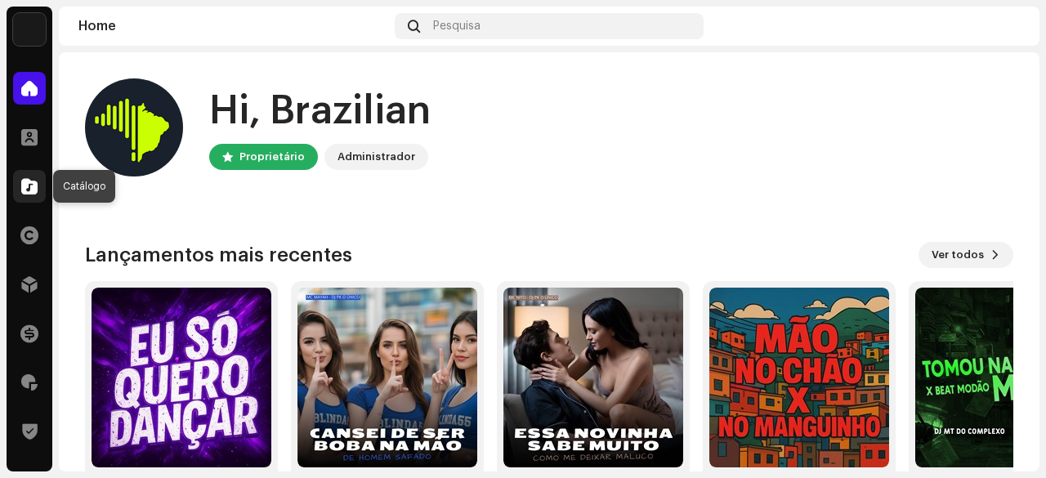
click at [27, 190] on span at bounding box center [29, 186] width 16 height 13
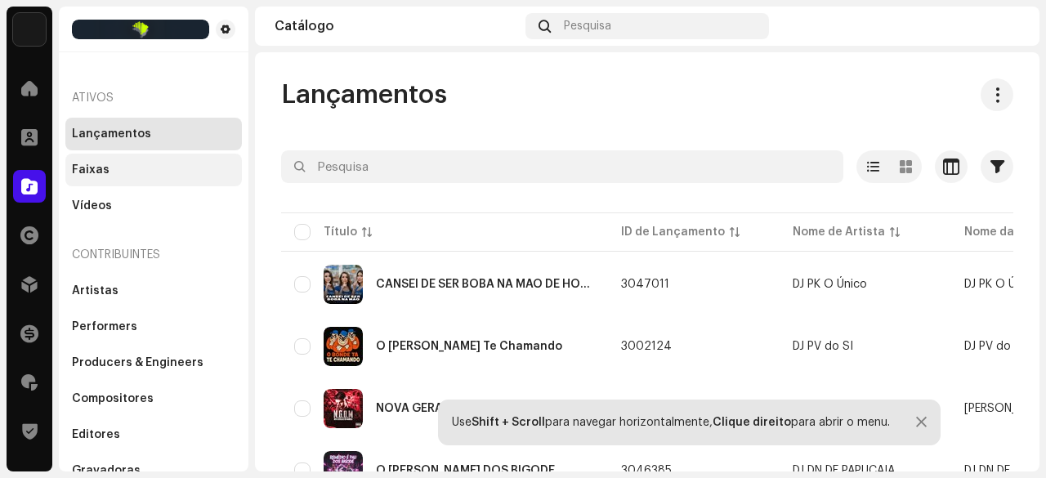
click at [97, 169] on div "Faixas" at bounding box center [91, 169] width 38 height 13
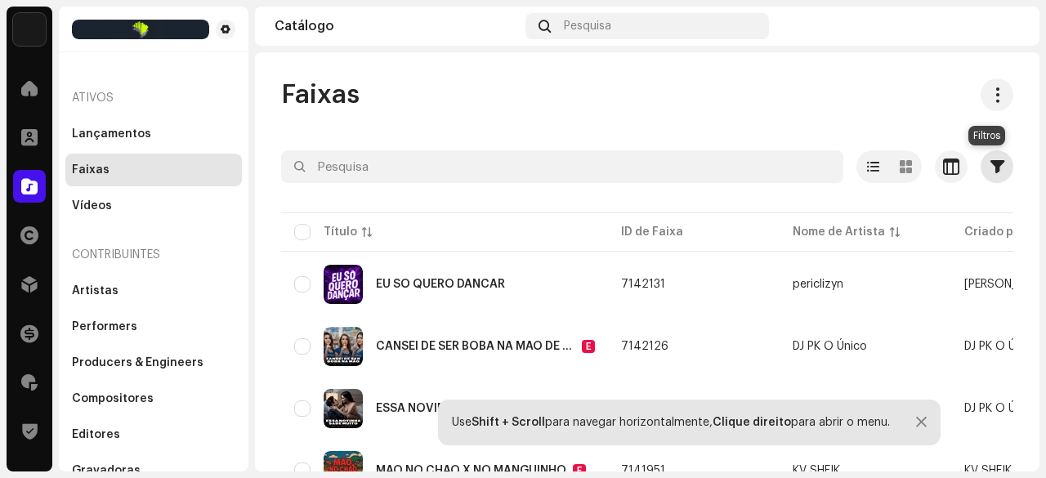
click at [990, 163] on span "button" at bounding box center [997, 166] width 14 height 13
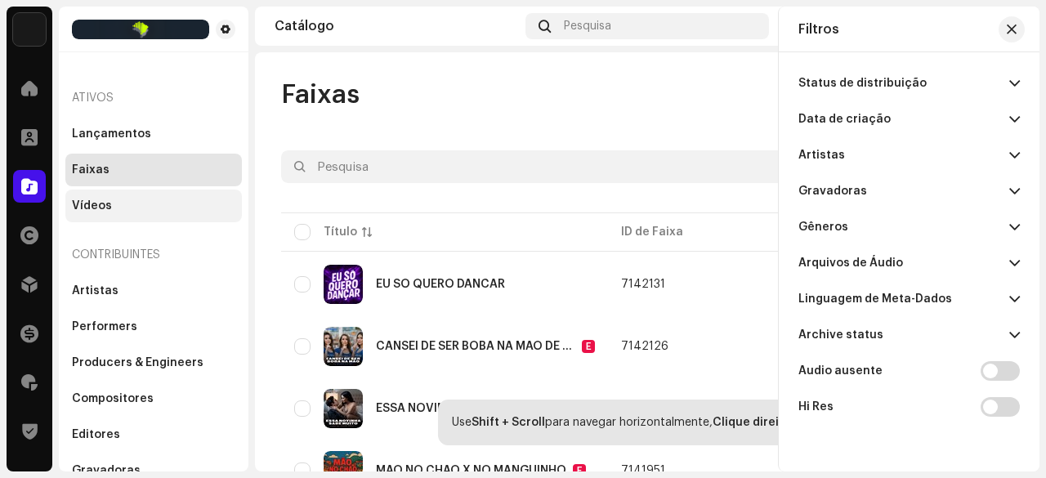
click at [166, 205] on div "Vídeos" at bounding box center [153, 205] width 163 height 13
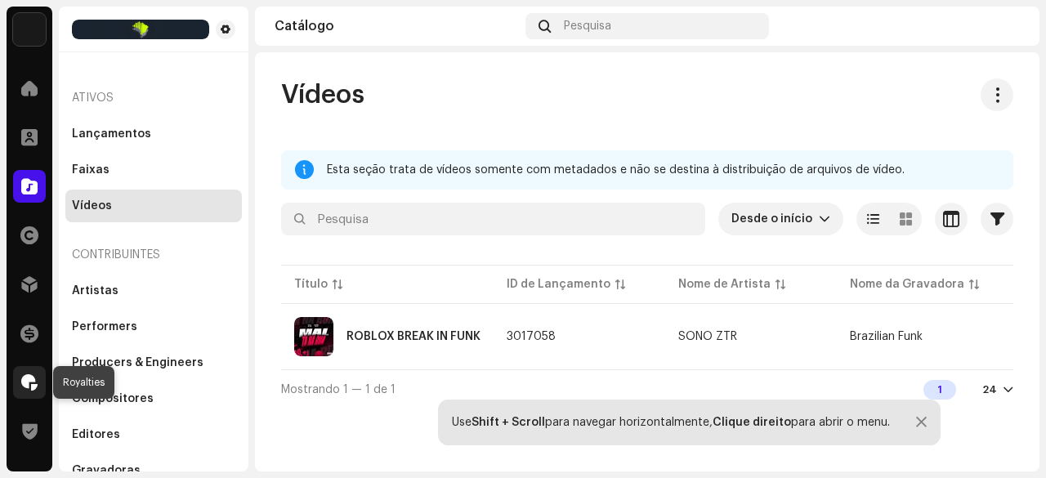
click at [29, 383] on span at bounding box center [29, 382] width 16 height 13
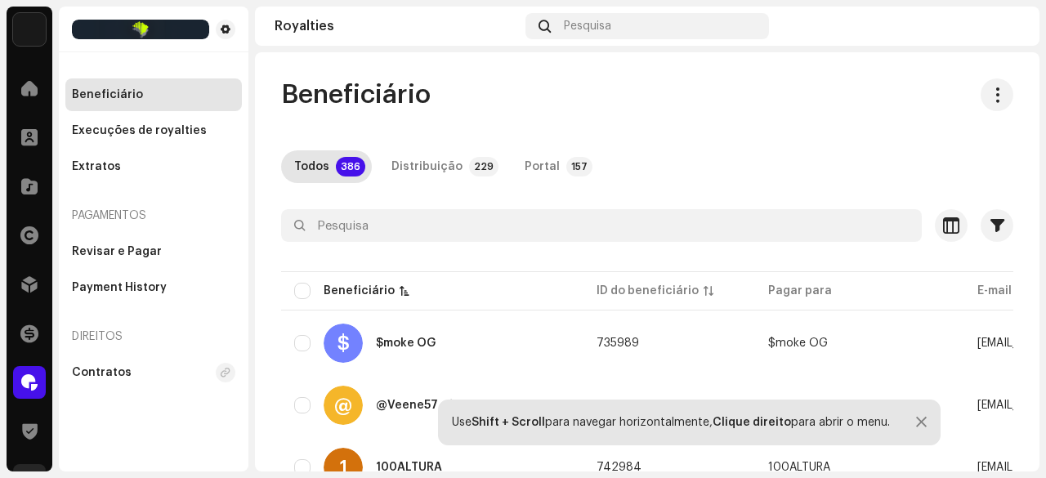
click at [30, 464] on div at bounding box center [29, 480] width 33 height 33
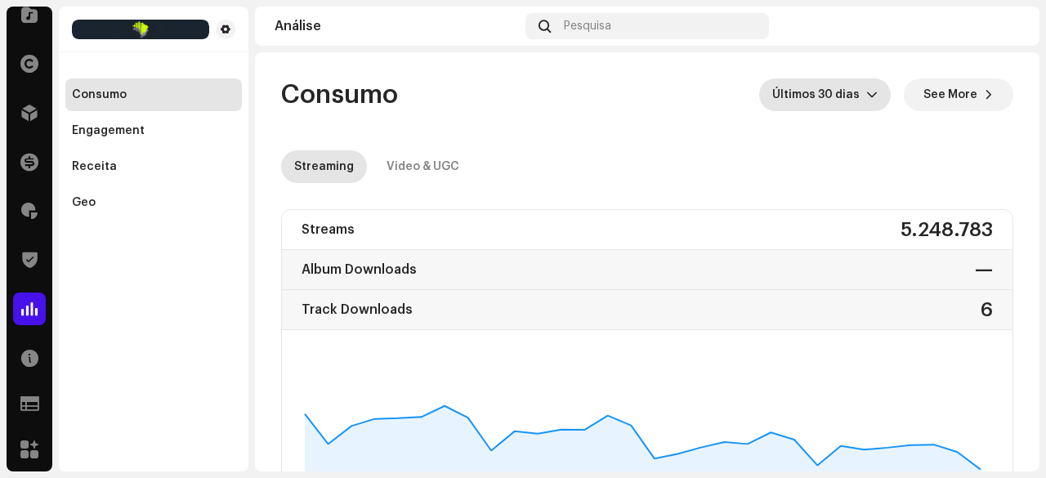
click at [828, 99] on span "Últimos 30 dias" at bounding box center [819, 94] width 94 height 33
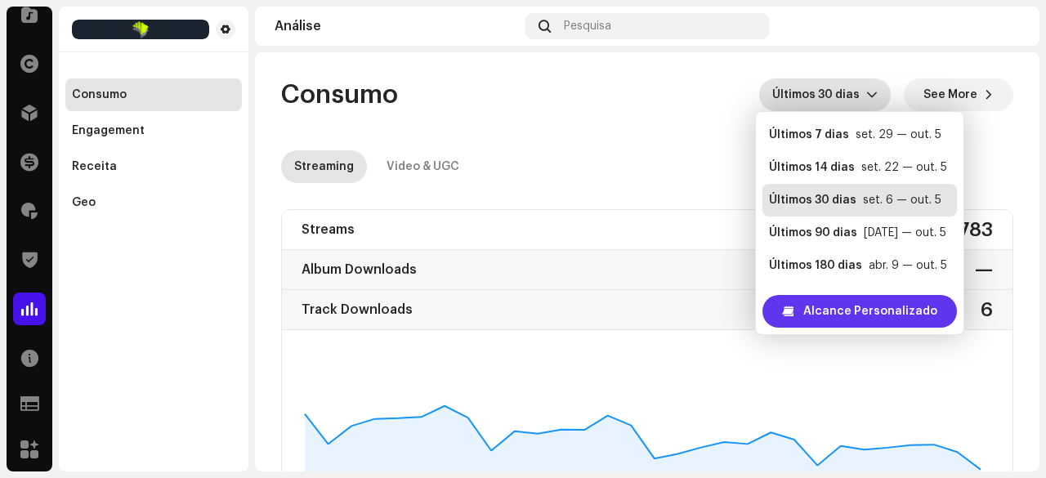
click at [846, 310] on span "Alcance Personalizado" at bounding box center [870, 311] width 134 height 33
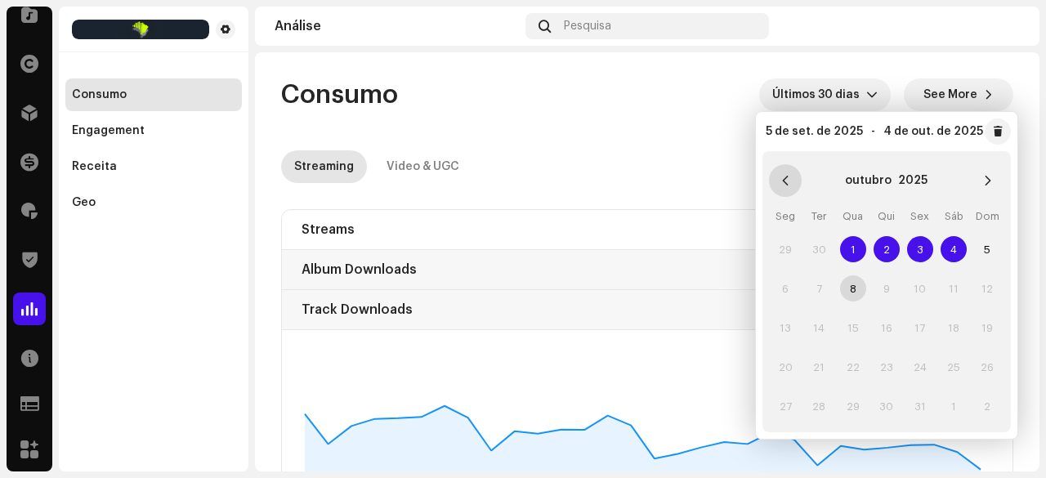
click at [784, 174] on button "Previous Month" at bounding box center [785, 180] width 33 height 33
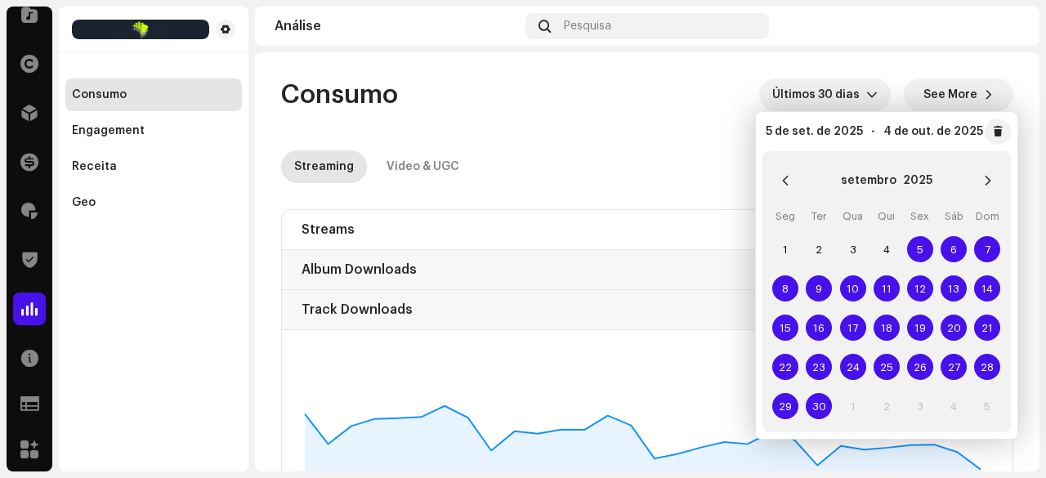
click at [927, 285] on span "12" at bounding box center [920, 288] width 26 height 26
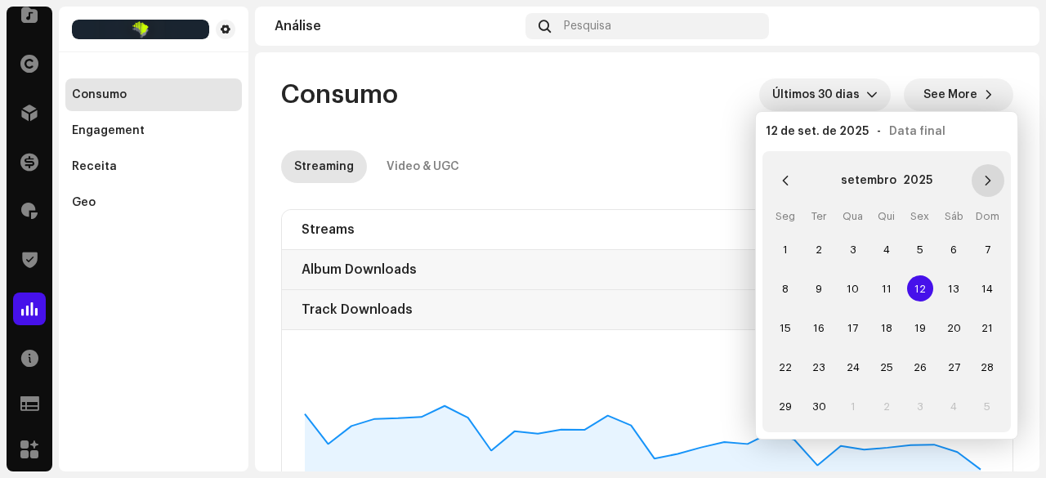
click at [985, 185] on icon "Next Month" at bounding box center [987, 180] width 11 height 11
click at [855, 285] on td "8" at bounding box center [853, 288] width 34 height 39
click at [977, 243] on span "5" at bounding box center [987, 249] width 26 height 26
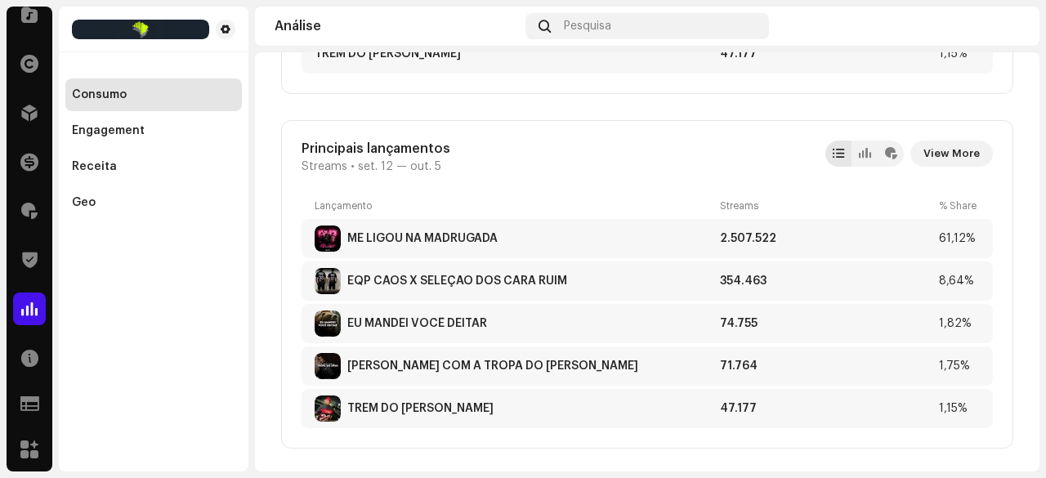
scroll to position [981, 0]
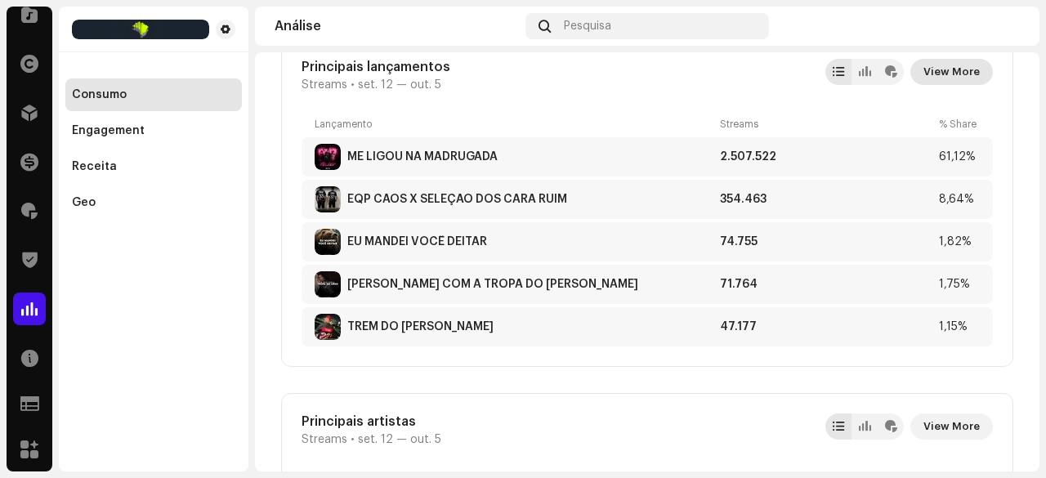
click at [935, 67] on span "View More" at bounding box center [951, 72] width 56 height 33
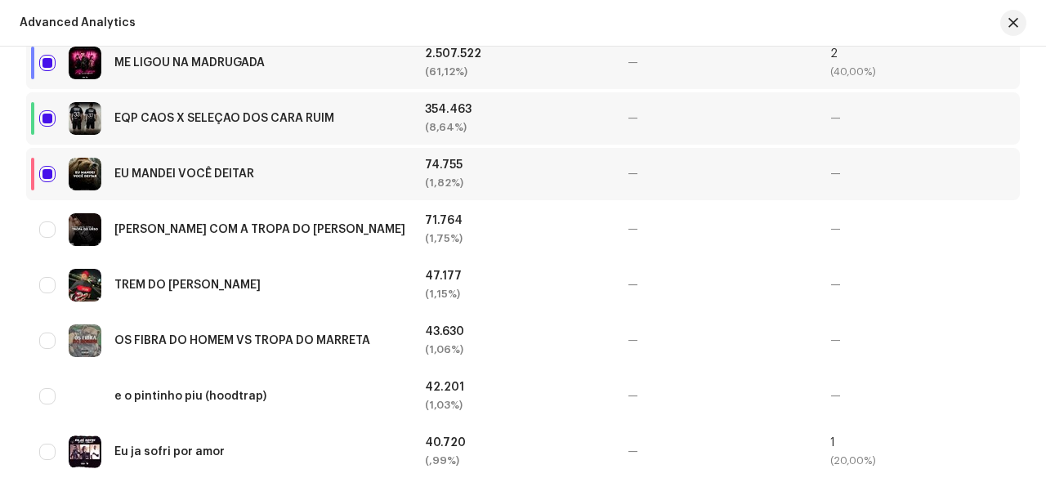
scroll to position [654, 0]
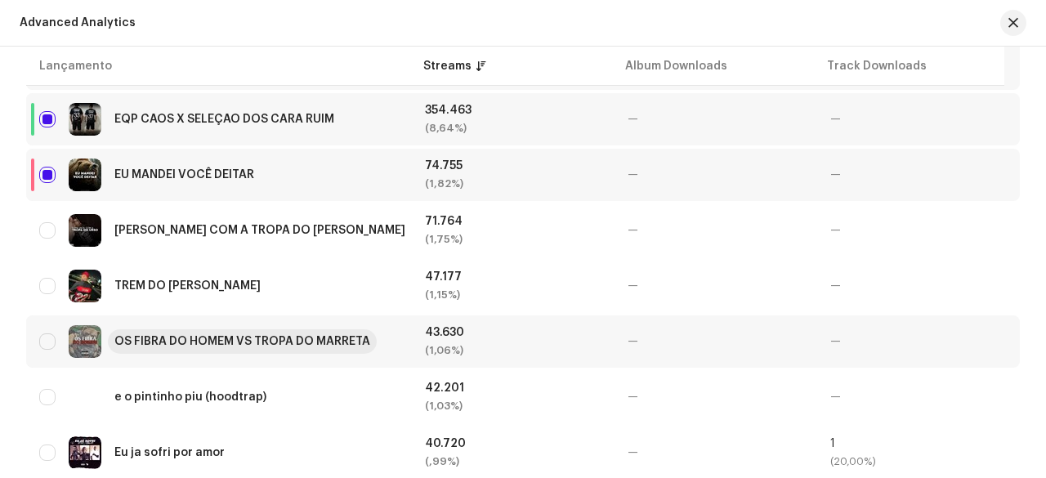
click at [224, 340] on div "OS FIBRA DO HOMEM VS TROPA DO MARRETA" at bounding box center [242, 341] width 256 height 11
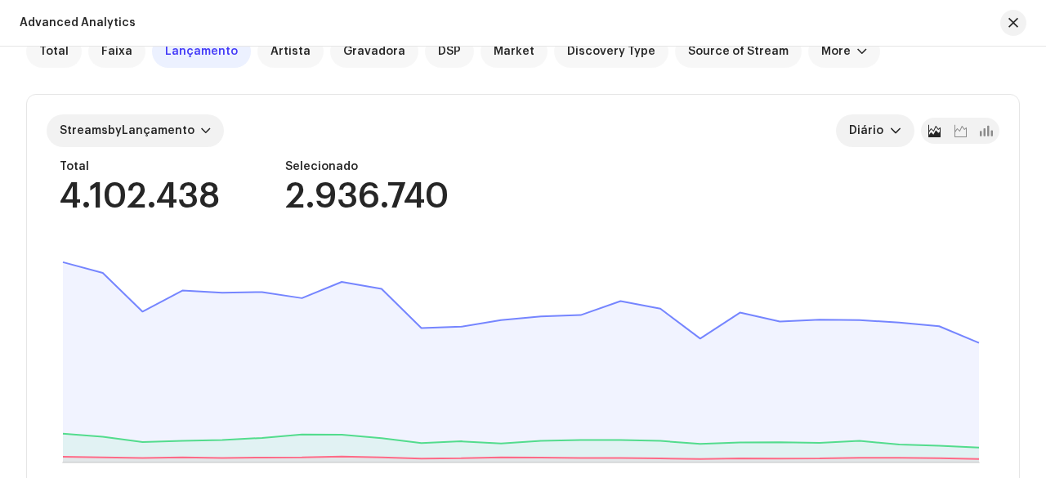
scroll to position [82, 0]
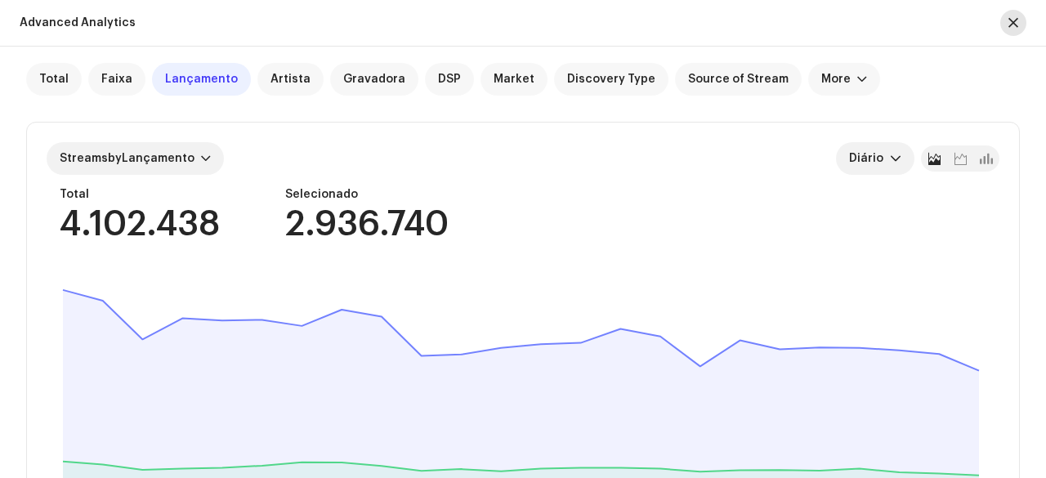
click at [1007, 18] on button "button" at bounding box center [1013, 23] width 26 height 26
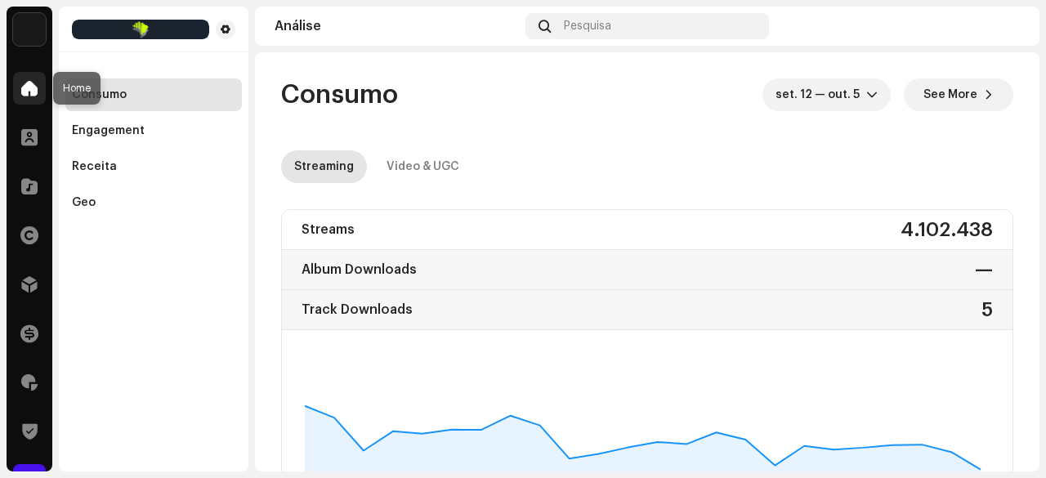
click at [29, 96] on div at bounding box center [29, 88] width 33 height 33
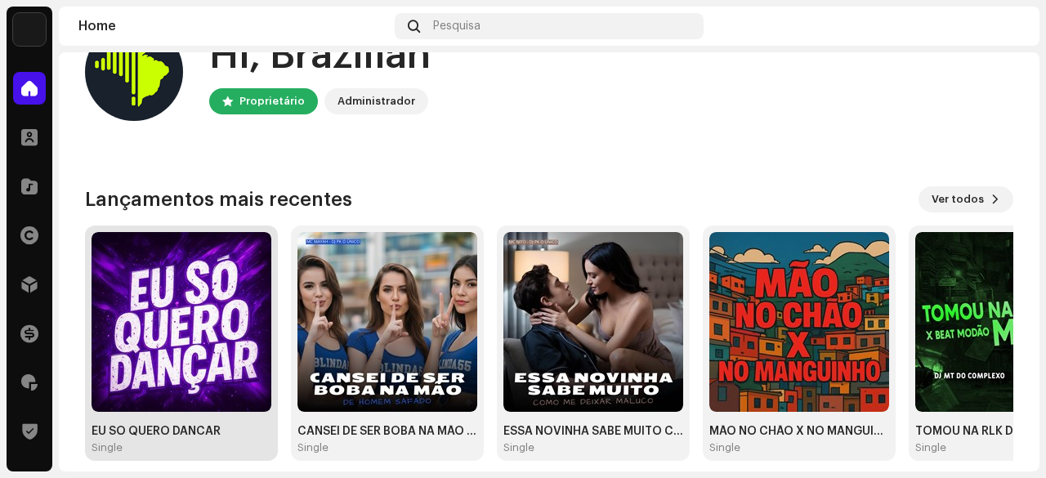
scroll to position [82, 0]
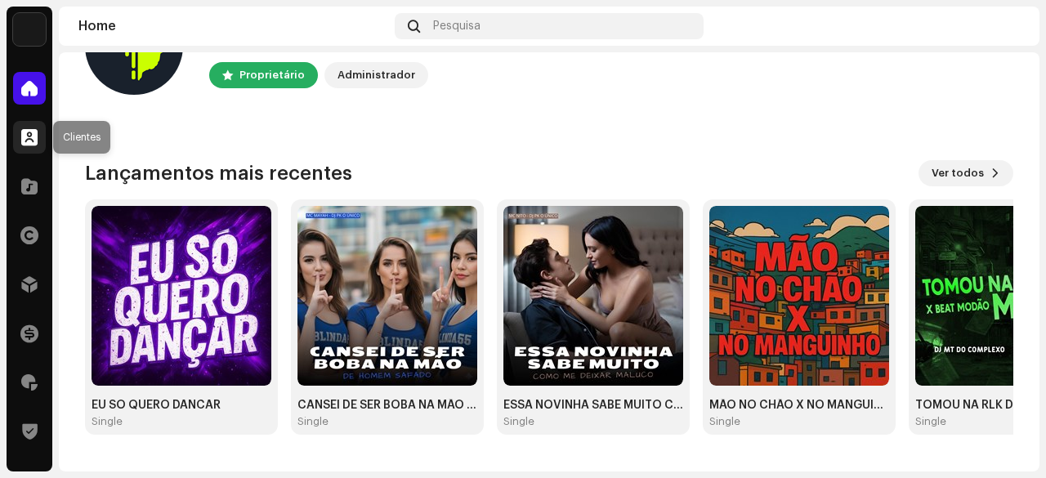
click at [34, 138] on span at bounding box center [29, 137] width 16 height 13
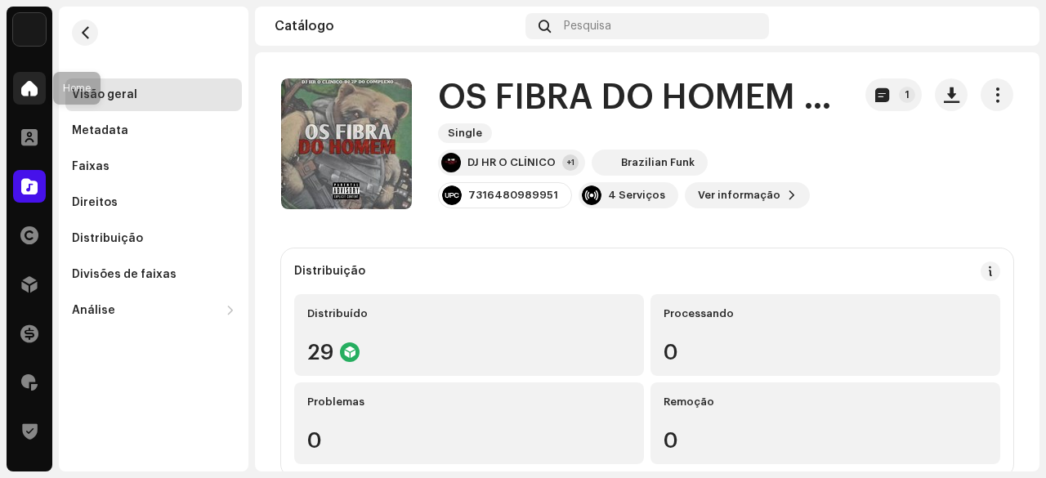
click at [25, 93] on span at bounding box center [29, 88] width 16 height 13
